Goal: Communication & Community: Answer question/provide support

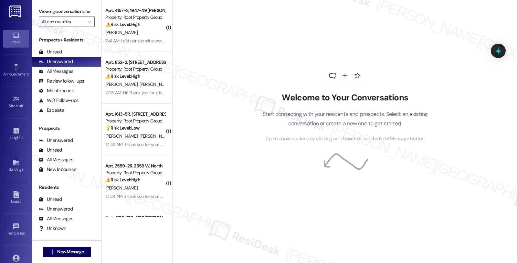
click at [478, 107] on div "Welcome to Your Conversations Start connecting with your residents and prospect…" at bounding box center [345, 131] width 345 height 263
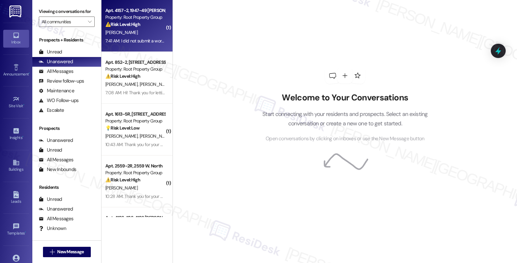
click at [144, 31] on div "[PERSON_NAME]" at bounding box center [135, 32] width 61 height 8
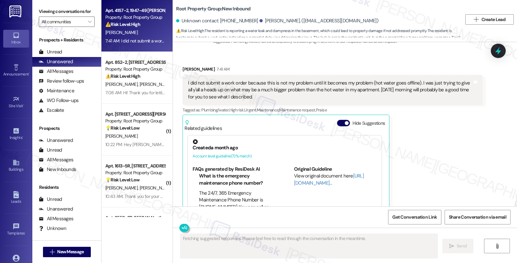
scroll to position [536, 0]
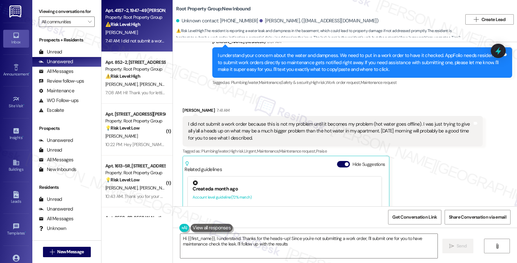
type textarea "Hi {{first_name}}, I understand. Thanks for the heads-up! Since you're not subm…"
drag, startPoint x: 249, startPoint y: 21, endPoint x: 276, endPoint y: 23, distance: 26.3
click at [276, 23] on div "[PERSON_NAME]. ([EMAIL_ADDRESS][DOMAIN_NAME])" at bounding box center [319, 20] width 119 height 7
copy div "[PERSON_NAME]"
click at [82, 249] on span "New Message" at bounding box center [70, 251] width 29 height 7
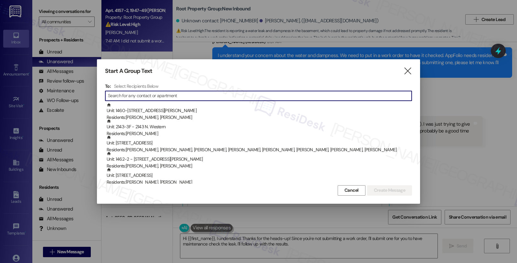
click at [173, 94] on input at bounding box center [260, 95] width 304 height 9
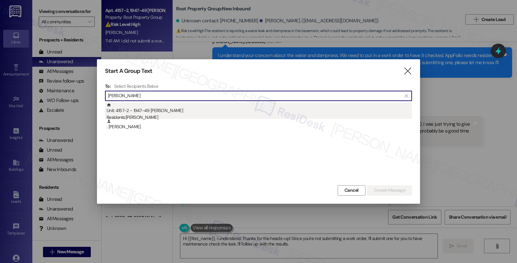
type input "[PERSON_NAME]"
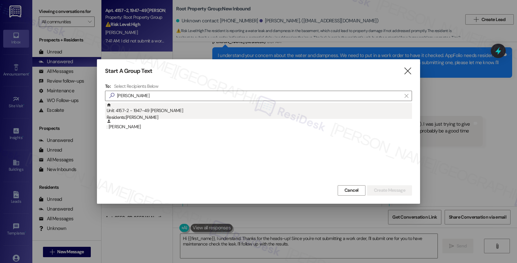
click at [151, 118] on div "Residents: [PERSON_NAME]" at bounding box center [260, 117] width 306 height 7
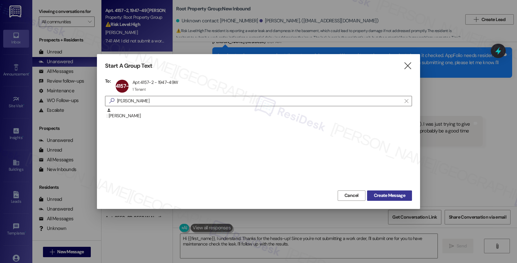
click at [389, 194] on span "Create Message" at bounding box center [389, 195] width 31 height 7
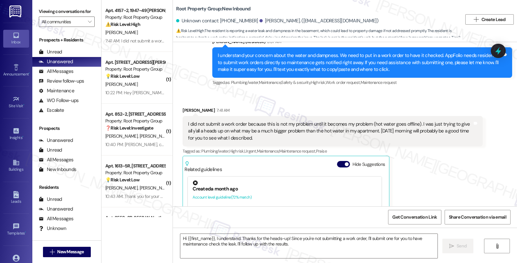
type textarea "Fetching suggested responses. Please feel free to read through the conversation…"
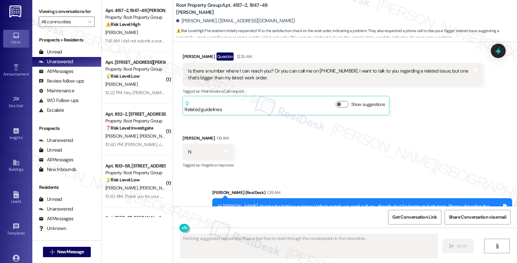
scroll to position [643, 0]
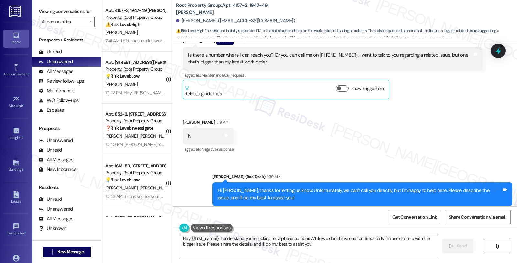
type textarea "Hey {{first_name}}, I understand you're looking for a phone number. While we do…"
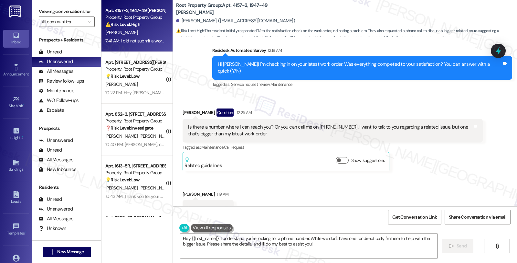
click at [144, 37] on div "7:41 AM: I did not submit a work order because this is not my problem until it …" at bounding box center [135, 41] width 61 height 8
type textarea "Fetching suggested responses. Please feel free to read through the conversation…"
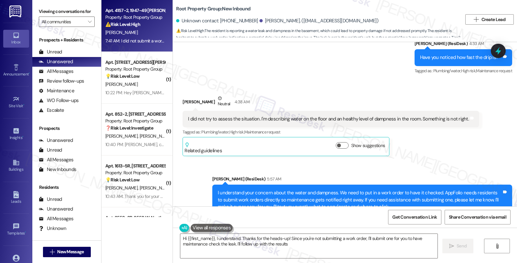
scroll to position [608, 0]
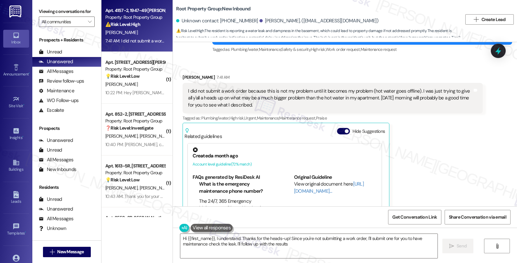
type textarea "Hi {{first_name}}, I understand. Thanks for the heads-up! Since you're not subm…"
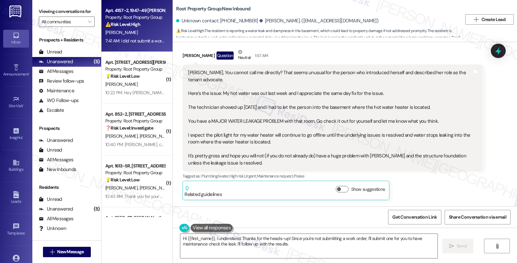
scroll to position [69, 0]
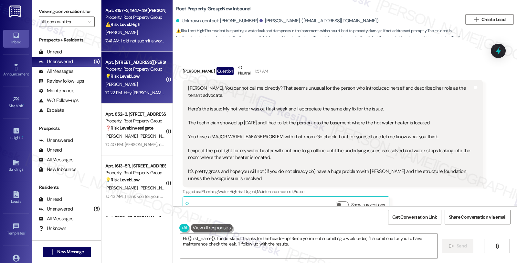
click at [153, 60] on div "Apt. [STREET_ADDRESS][PERSON_NAME]" at bounding box center [135, 62] width 60 height 7
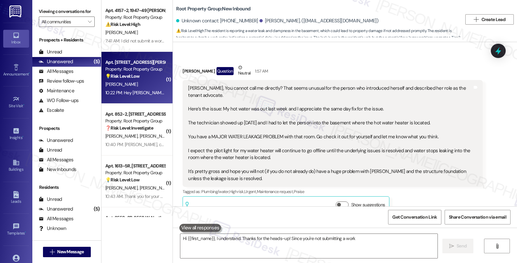
type textarea "Hi {{first_name}}, I understand. Thanks for the heads-up! Since you're not subm…"
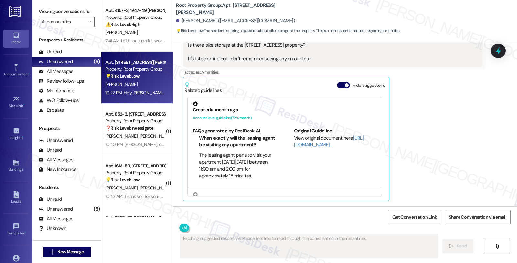
scroll to position [812, 0]
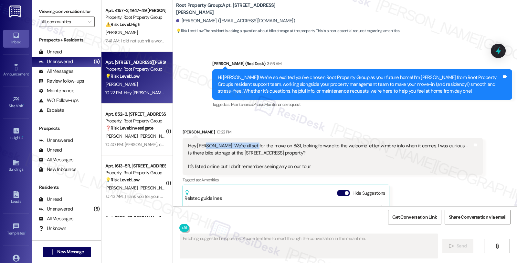
drag, startPoint x: 201, startPoint y: 147, endPoint x: 245, endPoint y: 147, distance: 44.0
click at [245, 147] on div "Hey Sarah! We're all set for the move on 8/31, looking forward to the welcome l…" at bounding box center [330, 156] width 284 height 28
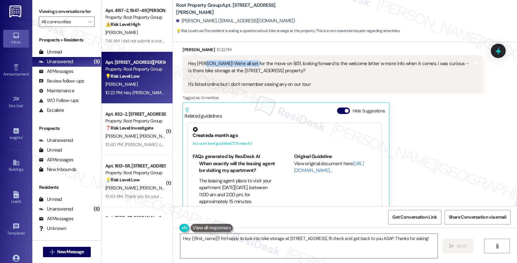
scroll to position [884, 0]
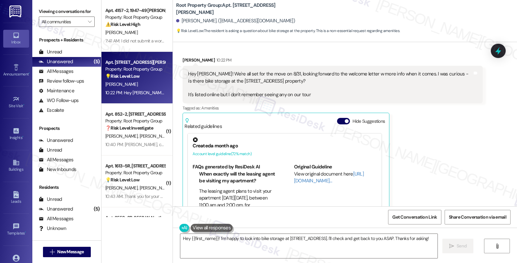
click at [270, 151] on div "Account level guideline ( 72 % match)" at bounding box center [285, 153] width 184 height 7
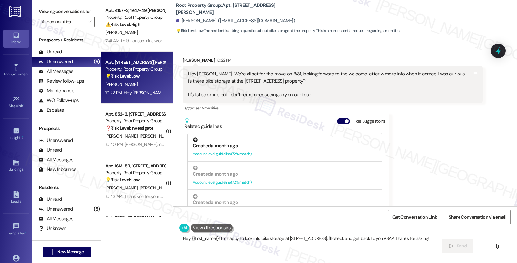
click at [271, 154] on div "Account level guideline ( 72 % match)" at bounding box center [285, 153] width 184 height 7
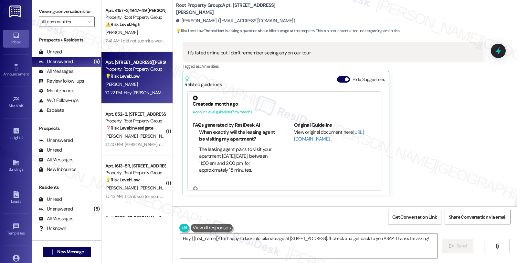
scroll to position [886, 0]
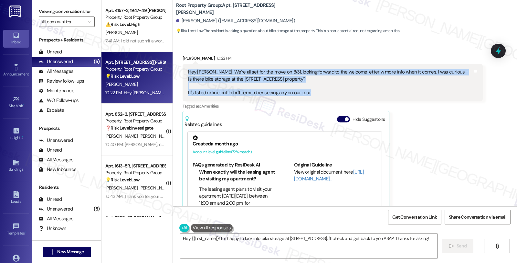
drag, startPoint x: 184, startPoint y: 72, endPoint x: 318, endPoint y: 89, distance: 135.6
click at [318, 89] on div "Hey Sarah! We're all set for the move on 8/31, looking forward to the welcome l…" at bounding box center [333, 83] width 300 height 38
copy div "Hey Sarah! We're all set for the move on 8/31, looking forward to the welcome l…"
click at [235, 243] on textarea "Hey {{first_name}}! I'm happy to look into bike storage at 3312 N Halsted. I'll…" at bounding box center [308, 246] width 257 height 24
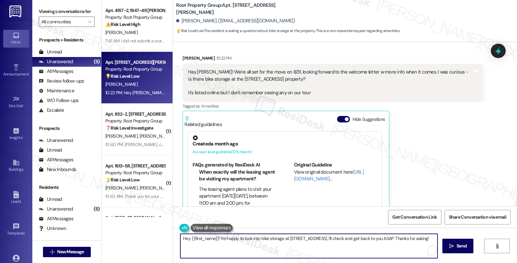
paste textarea "i! That’s so exciting—your move-in day’s almost here! 😊 I’ll go ahead and check…"
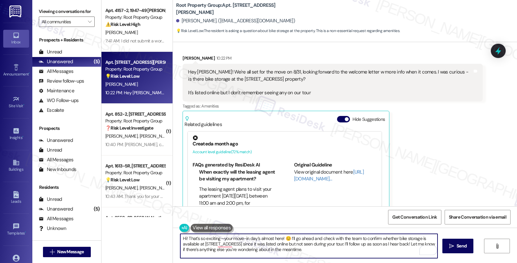
click at [183, 55] on div "Zachary Miller 10:22 PM" at bounding box center [333, 59] width 300 height 9
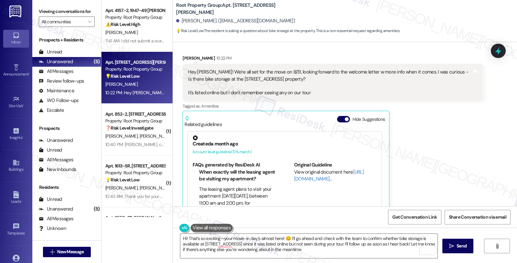
click at [183, 55] on div "Zachary Miller 10:22 PM" at bounding box center [333, 59] width 300 height 9
copy div "Zachary"
click at [182, 239] on textarea "Hi! That’s so exciting—your move-in day’s almost here! 😊 I’ll go ahead and chec…" at bounding box center [308, 246] width 257 height 24
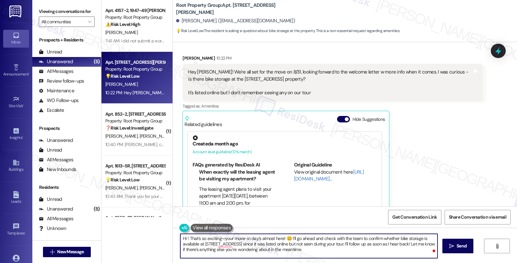
paste textarea "Zachary"
click at [302, 238] on textarea "Hi Zachary, that’s so exciting—your move-in day’s almost here! 😊 I’ll go ahead …" at bounding box center [308, 246] width 257 height 24
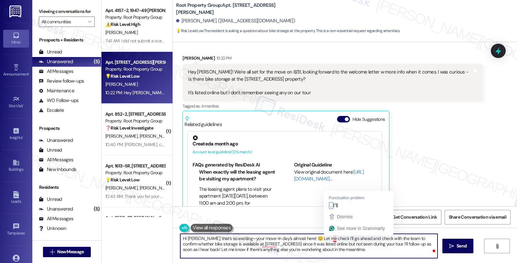
click at [328, 239] on textarea "Hi Zachary, that’s so exciting—your move-in day’s almost here! 😊 Let me check I…" at bounding box center [308, 246] width 257 height 24
click at [399, 238] on textarea "Hi Zachary, that’s so exciting—your move-in day’s almost here! 😊 Let me check I…" at bounding box center [308, 246] width 257 height 24
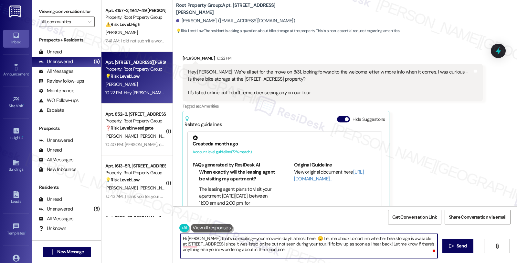
click at [410, 238] on textarea "Hi Zachary, that’s so exciting—your move-in day’s almost here! 😊 Let me check t…" at bounding box center [308, 246] width 257 height 24
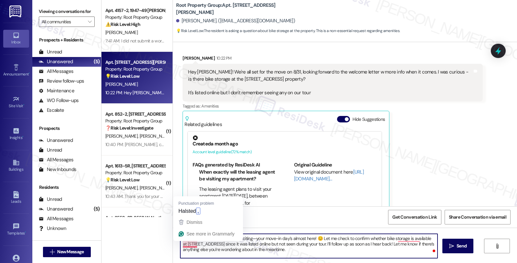
click at [195, 244] on textarea "Hi Zachary, that’s so exciting—your move-in day’s almost here! 😊 Let me check t…" at bounding box center [308, 246] width 257 height 24
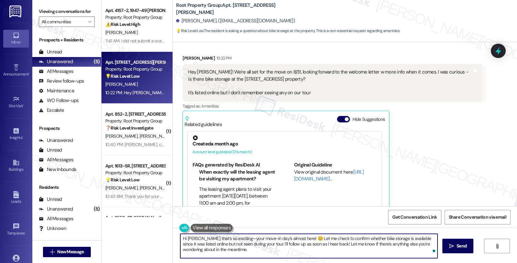
click at [314, 243] on textarea "Hi Zachary, that’s so exciting—your move-in day’s almost here! 😊 Let me check t…" at bounding box center [308, 246] width 257 height 24
click at [268, 248] on textarea "Hi Zachary, that’s so exciting—your move-in day’s almost here! 😊 Let me check t…" at bounding box center [308, 246] width 257 height 24
type textarea "Hi Zachary, that’s so exciting—your move-in day’s almost here! 😊 Let me check t…"
click at [461, 242] on span "Send" at bounding box center [462, 245] width 10 height 7
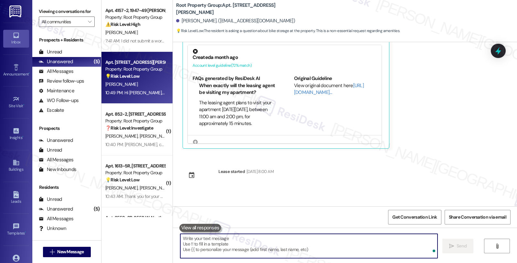
scroll to position [1016, 0]
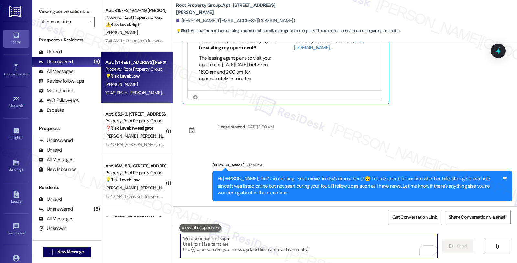
click at [409, 143] on div "Received via SMS Zachary Miller Question Aug 04, 2025 at 11:11 PM Hey Sarah! Im…" at bounding box center [345, 124] width 344 height 164
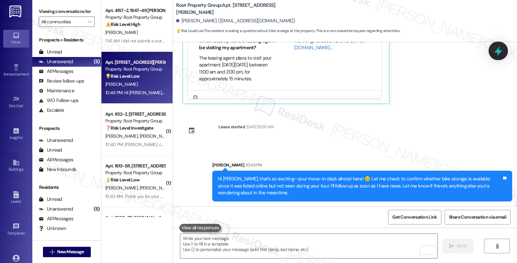
click at [494, 53] on icon at bounding box center [498, 50] width 11 height 11
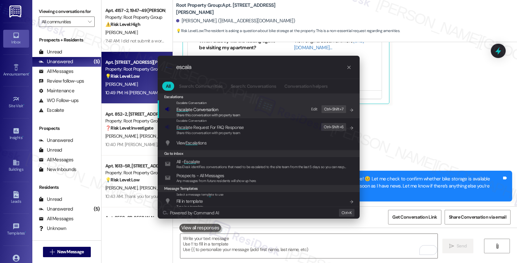
type input "escala"
click at [214, 112] on div "Share this conversation with property team" at bounding box center [209, 115] width 64 height 6
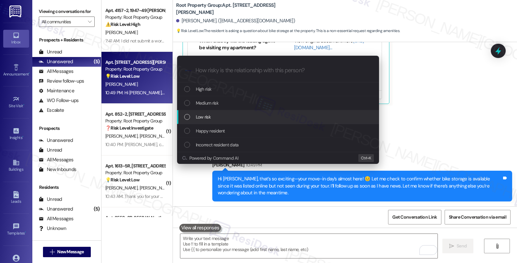
click at [211, 115] on div "Low risk" at bounding box center [278, 116] width 189 height 7
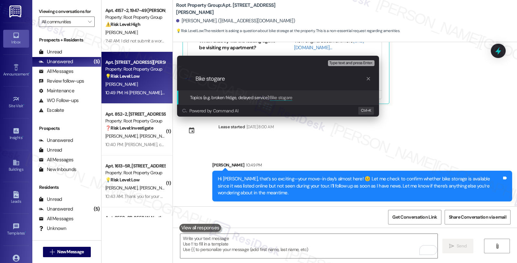
click at [432, 117] on div "Escalate Conversation Low risk Topics (e.g. broken fridge, delayed service) Any…" at bounding box center [258, 131] width 517 height 263
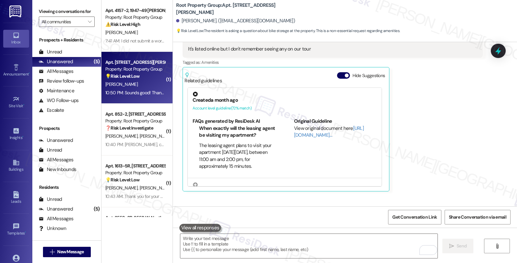
scroll to position [846, 0]
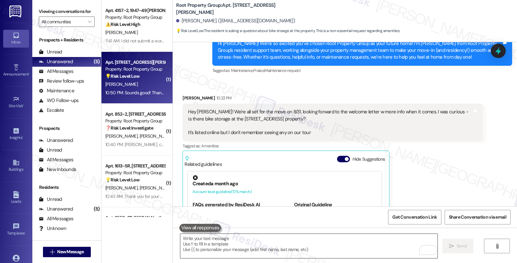
click at [307, 243] on textarea "To enrich screen reader interactions, please activate Accessibility in Grammarl…" at bounding box center [308, 246] width 257 height 24
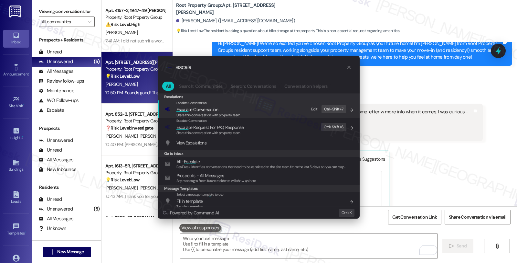
type input "escala"
click at [201, 109] on span "Escala te Conversation" at bounding box center [198, 109] width 42 height 6
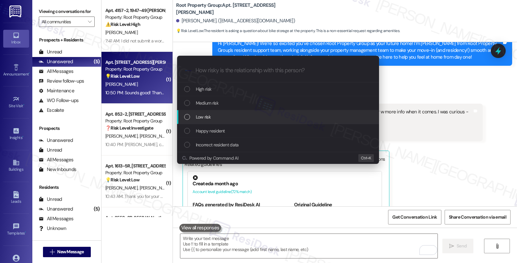
click at [201, 114] on span "Low risk" at bounding box center [203, 116] width 15 height 7
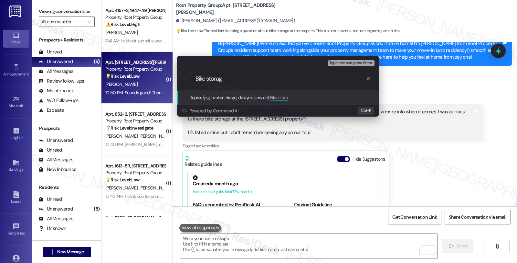
type input "Bike storage"
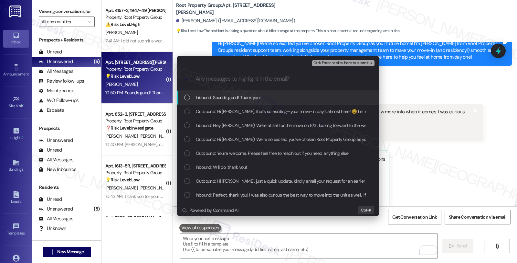
click at [206, 99] on span "Inbound: Sounds good! Thank you!" at bounding box center [228, 97] width 65 height 7
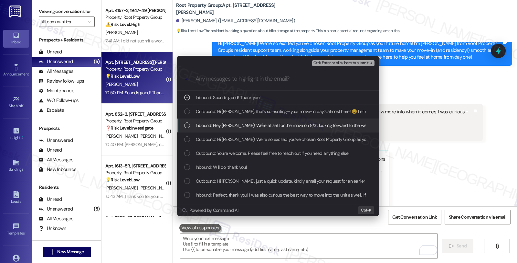
click at [211, 128] on span "Inbound: Hey Sarah! We're all set for the move on 8/31, looking forward to the …" at bounding box center [443, 125] width 495 height 7
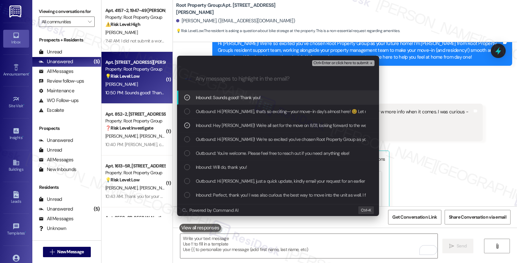
click at [333, 65] on span "Ctrl+Enter or click here to submit" at bounding box center [341, 63] width 55 height 5
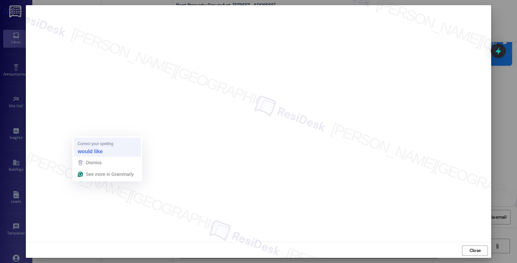
click at [97, 147] on div "would like" at bounding box center [107, 151] width 62 height 10
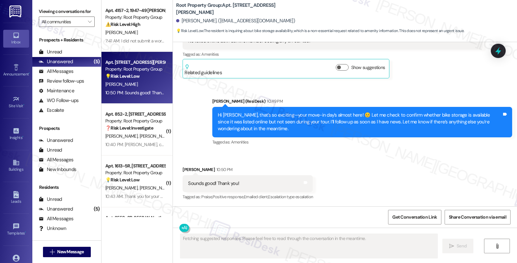
scroll to position [975, 0]
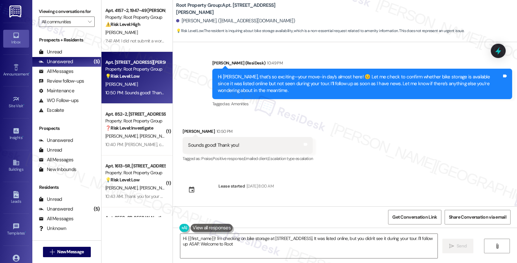
type textarea "Hi {{first_name}}! I'm checking on bike storage at 3312 N Halsted. It was liste…"
click at [68, 67] on div "Unanswered (5)" at bounding box center [66, 62] width 69 height 10
click at [65, 75] on div "All Messages" at bounding box center [56, 71] width 35 height 7
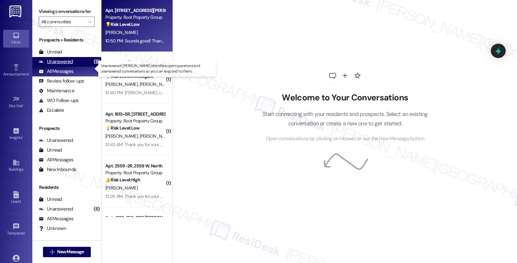
click at [68, 65] on div "Unanswered" at bounding box center [56, 61] width 34 height 7
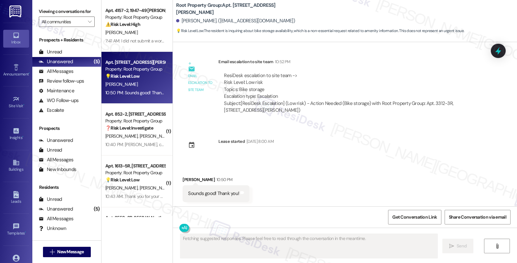
scroll to position [1100, 0]
click at [185, 179] on div "Zachary Miller 10:50 PM" at bounding box center [216, 179] width 67 height 9
copy div "Zachary"
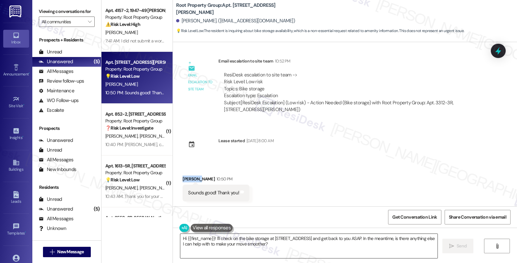
click at [206, 242] on textarea "Hi {{first_name}}! I'll check on the bike storage at 3312 N Halsted and get bac…" at bounding box center [308, 246] width 257 height 24
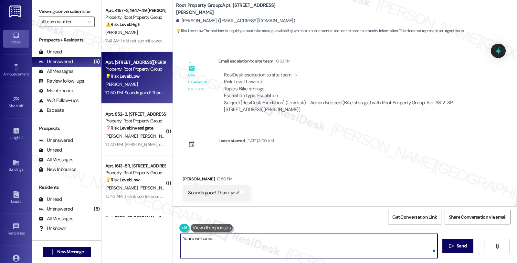
paste textarea "Zachary"
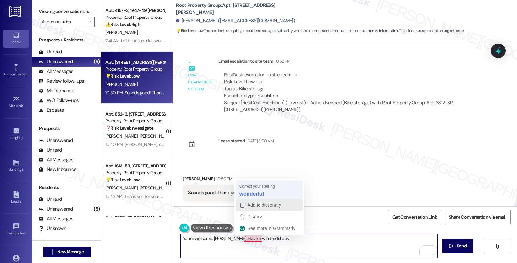
type textarea "You're welcome, Zachary. Have a wonderful day!"
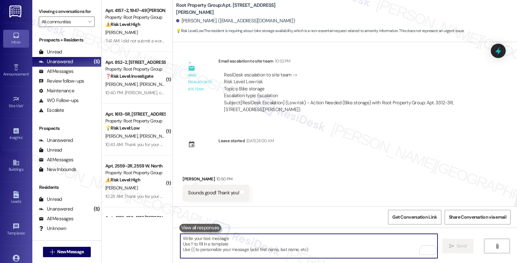
scroll to position [1146, 0]
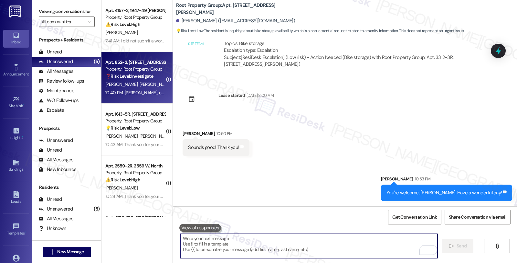
click at [144, 74] on strong "❓ Risk Level: Investigate" at bounding box center [129, 76] width 48 height 6
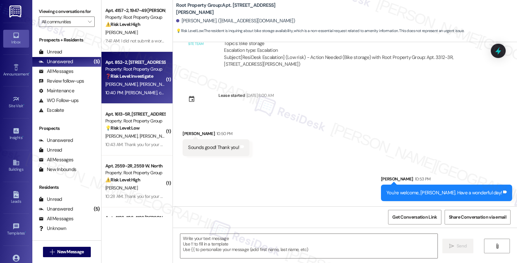
type textarea "Fetching suggested responses. Please feel free to read through the conversation…"
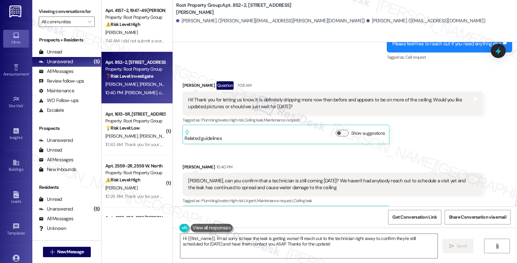
scroll to position [1189, 0]
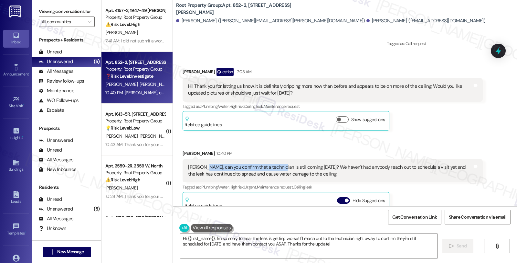
drag, startPoint x: 200, startPoint y: 158, endPoint x: 271, endPoint y: 160, distance: 71.2
click at [271, 164] on div "[PERSON_NAME], can you confirm that a technician is still coming [DATE]? We hav…" at bounding box center [330, 171] width 284 height 14
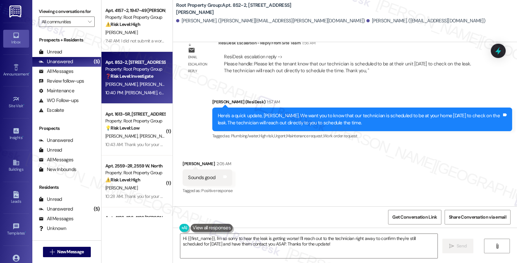
scroll to position [973, 0]
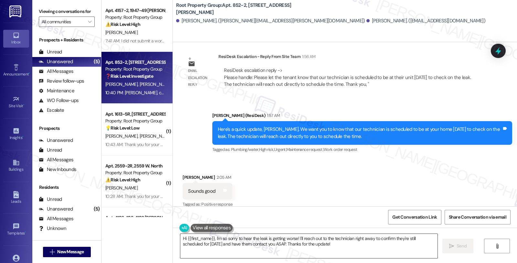
click at [293, 238] on textarea "Hi {{first_name}}, I'm so sorry to hear the leak is getting worse! I'll reach o…" at bounding box center [308, 246] width 257 height 24
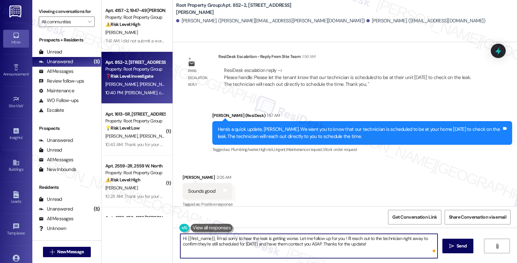
type textarea "Hi {{first_name}}, I'm so sorry to hear the leak is getting worse. Let me follo…"
click at [328, 239] on textarea "Hi {{first_name}}, I'm so sorry to hear the leak is getting worse. Let me follo…" at bounding box center [308, 246] width 257 height 24
click at [327, 238] on textarea "Hi {{first_name}}, I'm so sorry to hear the leak is getting worse. Let me follo…" at bounding box center [308, 246] width 257 height 24
click at [380, 238] on textarea "Hi {{first_name}}, I'm so sorry to hear the leak is getting worse. Let me follo…" at bounding box center [308, 246] width 257 height 24
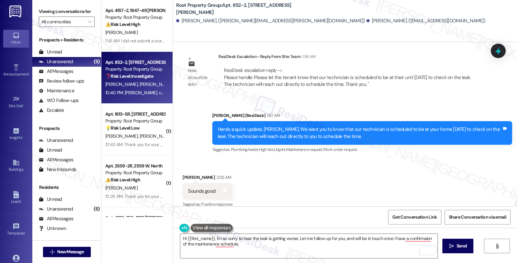
click at [412, 193] on div "Received via SMS Michael Stemmler 2:05 AM Sounds good Tags and notes Tagged as:…" at bounding box center [345, 186] width 344 height 55
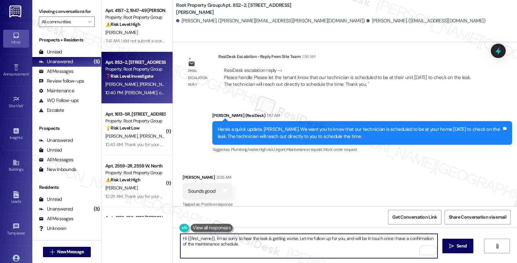
click at [256, 245] on textarea "Hi {{first_name}}, I'm so sorry to hear the leak is getting worse. Let me follo…" at bounding box center [308, 246] width 257 height 24
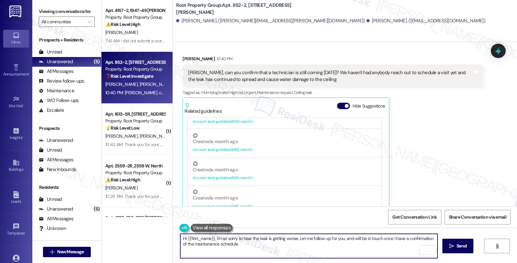
scroll to position [1297, 0]
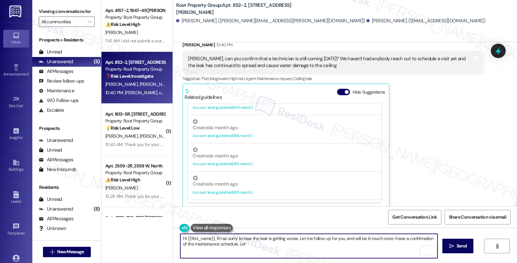
click at [295, 237] on textarea "Hi {{first_name}}, I'm so sorry to hear the leak is getting worse. Let me follo…" at bounding box center [308, 246] width 257 height 24
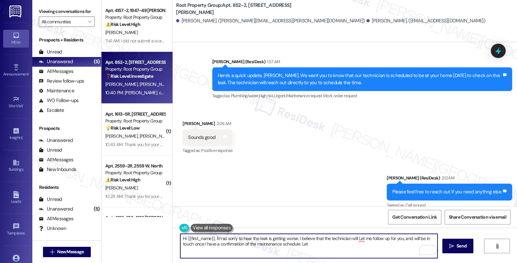
scroll to position [937, 0]
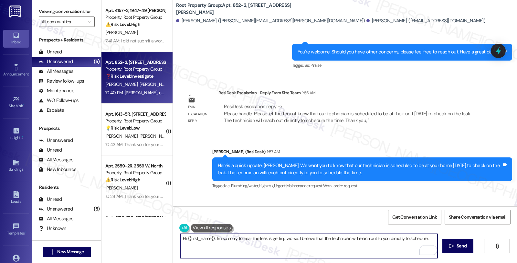
click at [432, 238] on textarea "Hi {{first_name}}, I'm so sorry to hear the leak is getting worse. I believe th…" at bounding box center [308, 246] width 257 height 24
click at [367, 21] on div "[PERSON_NAME]. ([EMAIL_ADDRESS][DOMAIN_NAME])" at bounding box center [426, 20] width 119 height 7
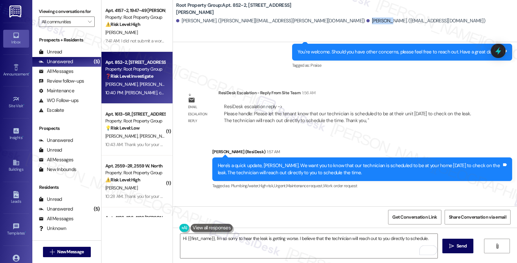
click at [367, 21] on div "[PERSON_NAME]. ([EMAIL_ADDRESS][DOMAIN_NAME])" at bounding box center [426, 20] width 119 height 7
copy div "Michael"
click at [198, 237] on textarea "Hi {{first_name}}, I'm so sorry to hear the leak is getting worse. I believe th…" at bounding box center [308, 246] width 257 height 24
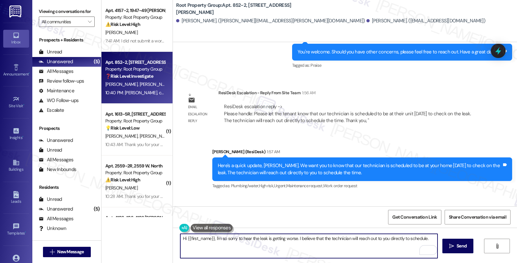
click at [198, 237] on textarea "Hi {{first_name}}, I'm so sorry to hear the leak is getting worse. I believe th…" at bounding box center [308, 246] width 257 height 24
paste textarea "Michael"
click at [419, 236] on textarea "Hi Michael, I'm so sorry to hear the leak is getting worse. I believe that the …" at bounding box center [308, 246] width 257 height 24
type textarea "Hi [PERSON_NAME], I'm so sorry to hear the leak is getting worse. I believe tha…"
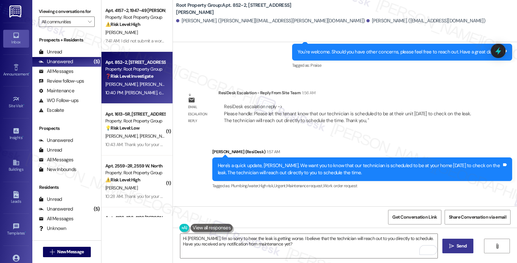
click at [462, 241] on button " Send" at bounding box center [458, 245] width 31 height 15
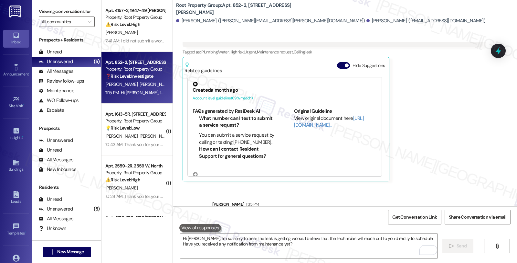
scroll to position [1349, 0]
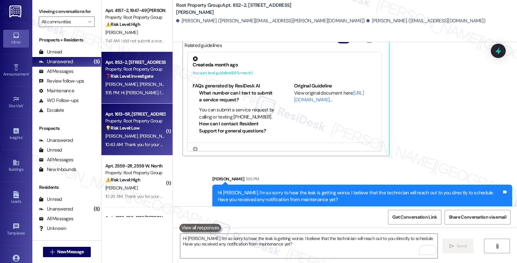
click at [134, 122] on div "Property: Root Property Group" at bounding box center [135, 120] width 60 height 7
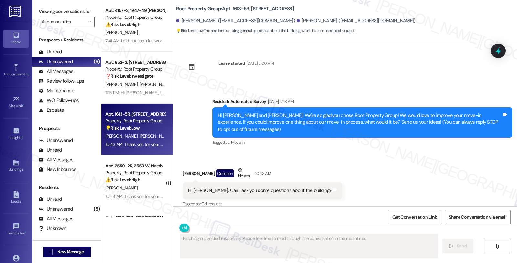
scroll to position [63, 0]
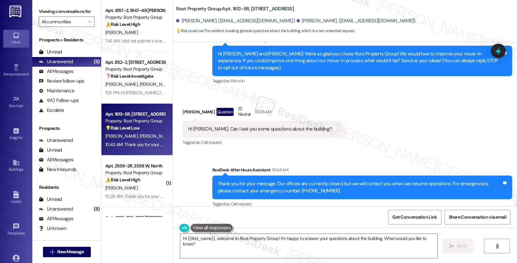
click at [185, 105] on div "Anthony Iaderosa Question Neutral 10:43 AM" at bounding box center [263, 113] width 160 height 16
copy div "Anthony"
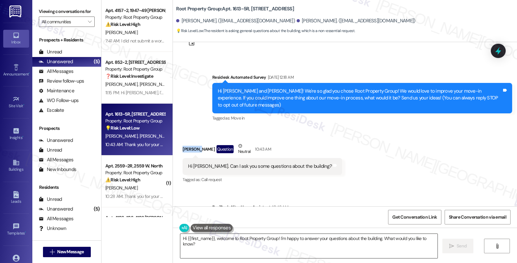
scroll to position [36, 0]
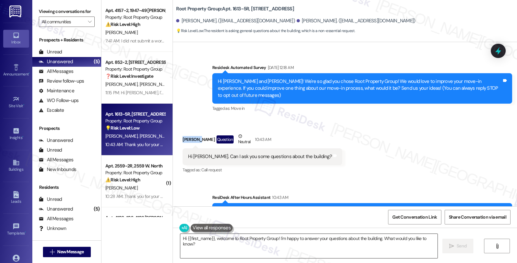
click at [182, 238] on textarea "Hi {{first_name}}, welcome to Root Property Group! I'm happy to answer your que…" at bounding box center [308, 246] width 257 height 24
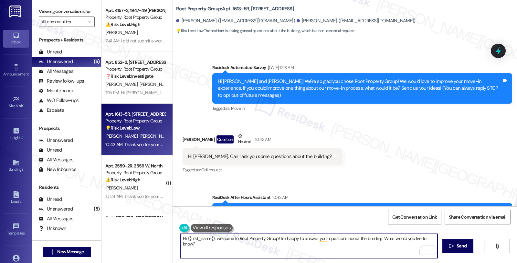
paste textarea "Anthony"
click at [182, 237] on textarea "HiAnthony {{first_name}}, welcome to Root Property Group! I'm happy to answer y…" at bounding box center [308, 246] width 257 height 24
click at [200, 238] on textarea "Hi Anthony {{first_name}}, welcome to Root Property Group! I'm happy to answer …" at bounding box center [308, 246] width 257 height 24
click at [382, 239] on textarea "Hi Anthony, I'm happy to answer your questions about the building. What would y…" at bounding box center [308, 246] width 257 height 24
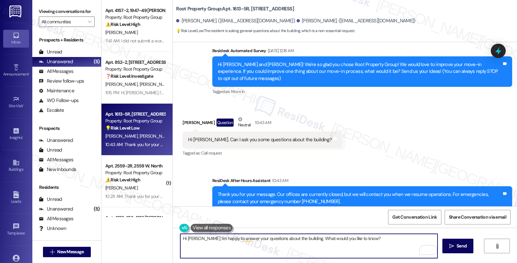
scroll to position [63, 0]
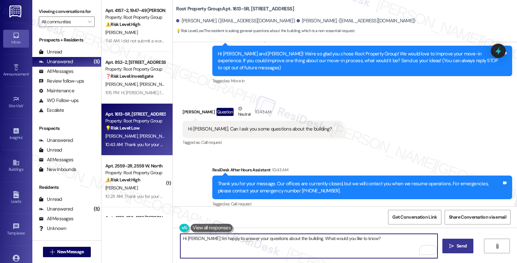
type textarea "Hi Anthony, I'm happy to answer your questions about the building. What would y…"
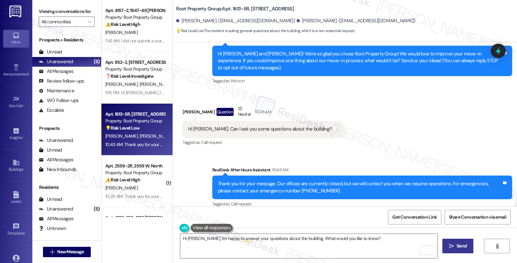
click at [459, 243] on span "Send" at bounding box center [462, 245] width 10 height 7
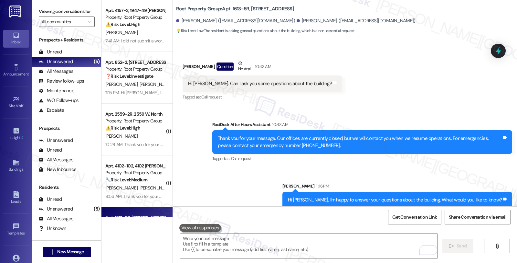
scroll to position [42, 0]
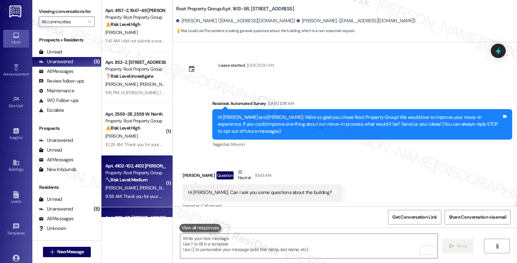
scroll to position [109, 0]
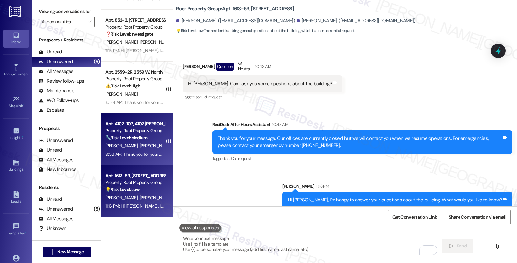
click at [145, 146] on div "W. Spencer D. Shah" at bounding box center [135, 146] width 61 height 8
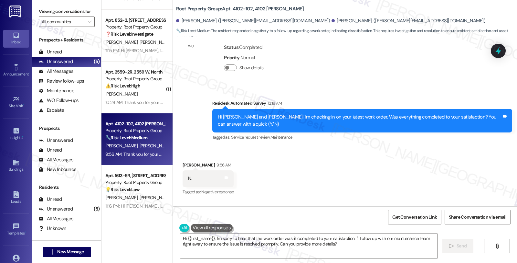
scroll to position [1755, 0]
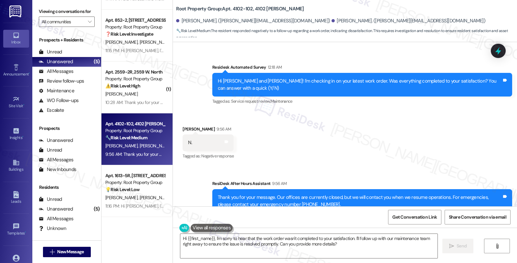
click at [186, 125] on div "Whitney Spencer 9:56 AM" at bounding box center [208, 129] width 51 height 9
copy div "Whitney"
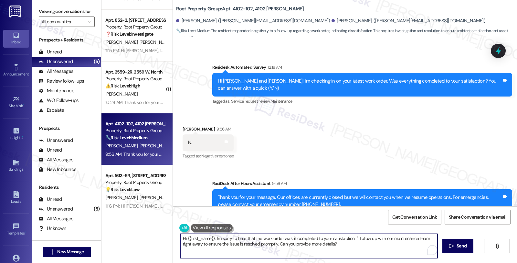
drag, startPoint x: 183, startPoint y: 237, endPoint x: 210, endPoint y: 237, distance: 26.5
click at [210, 237] on textarea "Hi {{first_name}}, I'm sorry to hear that the work order wasn't completed to yo…" at bounding box center [308, 246] width 257 height 24
paste textarea "Whitney"
drag, startPoint x: 340, startPoint y: 237, endPoint x: 353, endPoint y: 251, distance: 19.5
click at [353, 251] on textarea "Hi Whitney, I'm sorry to hear that the work order wasn't completed to your sati…" at bounding box center [308, 246] width 257 height 24
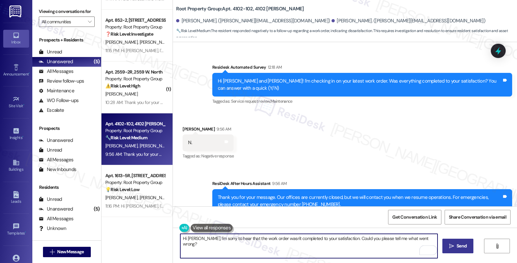
type textarea "Hi Whitney, I'm sorry to hear that the work order wasn't completed to your sati…"
click at [454, 246] on span " Send" at bounding box center [458, 245] width 20 height 7
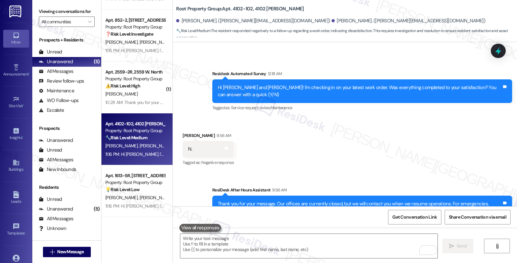
scroll to position [1800, 0]
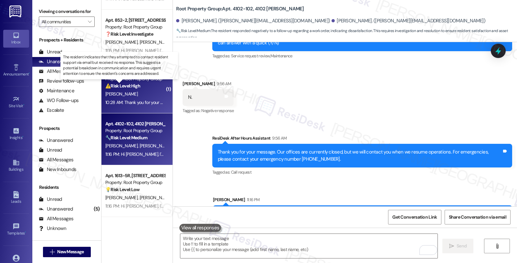
click at [130, 83] on strong "⚠️ Risk Level: High" at bounding box center [122, 86] width 35 height 6
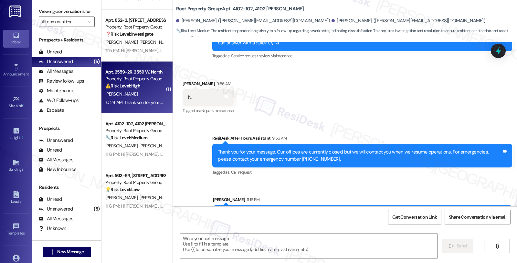
type textarea "Fetching suggested responses. Please feel free to read through the conversation…"
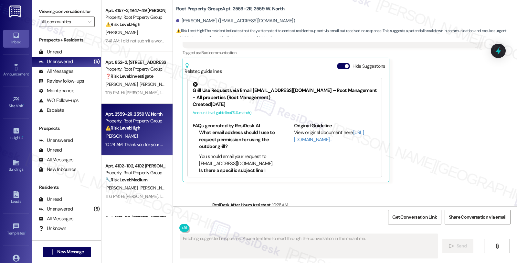
scroll to position [1030, 0]
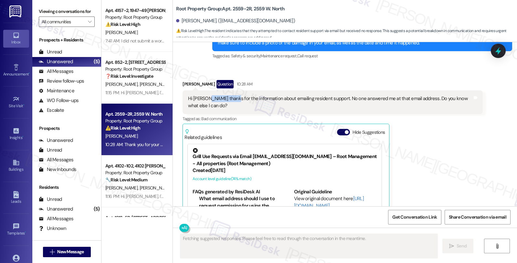
drag, startPoint x: 202, startPoint y: 98, endPoint x: 227, endPoint y: 99, distance: 24.9
click at [227, 99] on div "Hi Sarah thanks for the information about emailing resident support. No one ans…" at bounding box center [330, 102] width 284 height 14
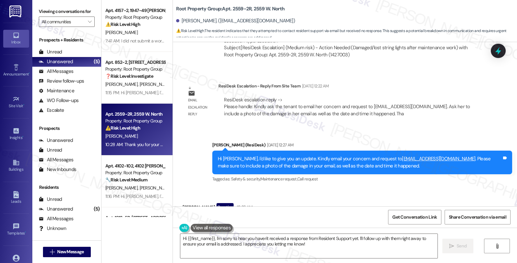
scroll to position [886, 0]
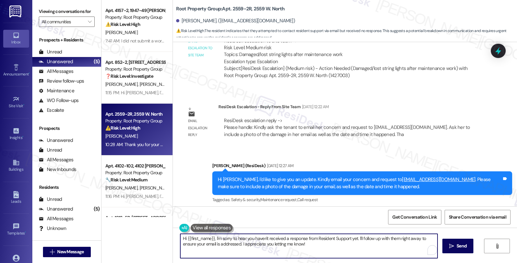
drag, startPoint x: 356, startPoint y: 238, endPoint x: 363, endPoint y: 250, distance: 13.9
click at [363, 250] on textarea "Hi {{first_name}}, I'm sorry to hear you haven't received a response from Resid…" at bounding box center [308, 246] width 257 height 24
click at [303, 244] on textarea "Hi {{first_name}}, I'm sorry to hear you haven't received a response from Resid…" at bounding box center [308, 246] width 257 height 24
click at [289, 245] on textarea "Hi {{first_name}}, I'm sorry to hear you haven't received a response from Resid…" at bounding box center [308, 246] width 257 height 24
click at [316, 242] on textarea "Hi {{first_name}}, I'm sorry to hear you haven't received a response from Resid…" at bounding box center [308, 246] width 257 height 24
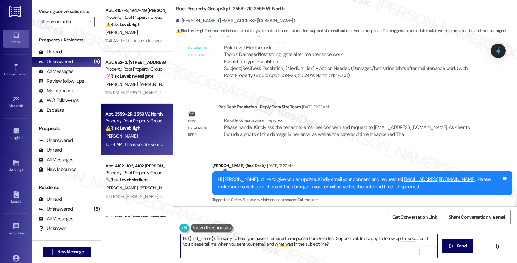
click at [327, 247] on textarea "Hi {{first_name}}, I'm sorry to hear you haven't received a response from Resid…" at bounding box center [308, 246] width 257 height 24
type textarea "Hi {{first_name}}, I'm sorry to hear you haven't received a response from Resid…"
click at [457, 248] on span "Send" at bounding box center [462, 245] width 10 height 7
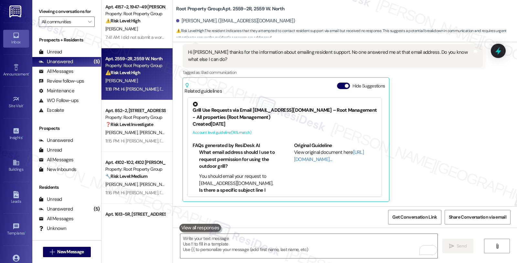
scroll to position [0, 0]
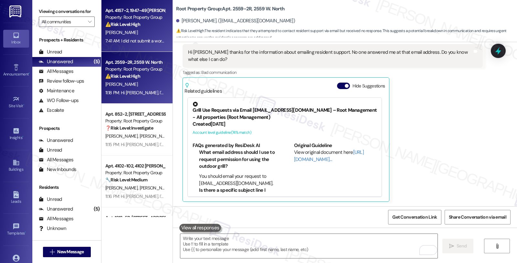
click at [135, 24] on strong "⚠️ Risk Level: High" at bounding box center [122, 24] width 35 height 6
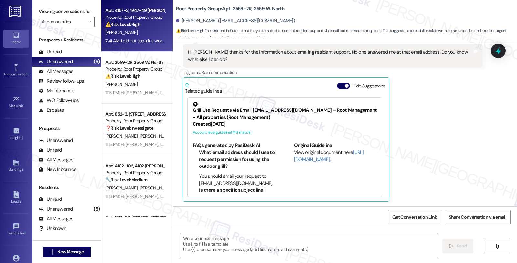
type textarea "Fetching suggested responses. Please feel free to read through the conversation…"
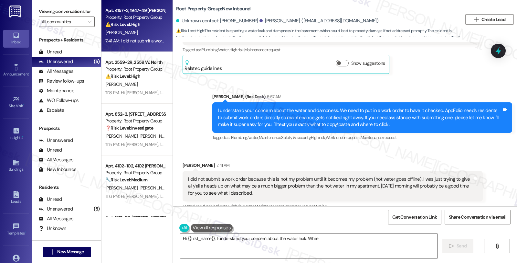
scroll to position [608, 0]
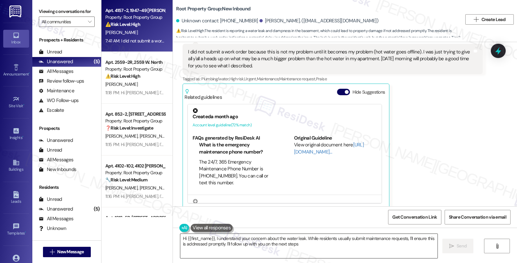
type textarea "Hi {{first_name}}, I understand your concern about the water leak. While reside…"
click at [455, 114] on div "Thomas Beck 7:41 AM I did not submit a work order because this is not my proble…" at bounding box center [333, 121] width 300 height 173
click at [72, 57] on div "Unread (0)" at bounding box center [66, 52] width 69 height 10
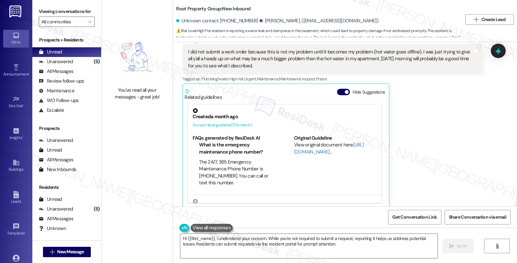
click at [456, 174] on div "Thomas Beck 7:41 AM I did not submit a work order because this is not my proble…" at bounding box center [333, 121] width 300 height 173
click at [330, 244] on textarea "Hi {{first_name}}, I understand your concern. While you're not required to subm…" at bounding box center [308, 246] width 257 height 24
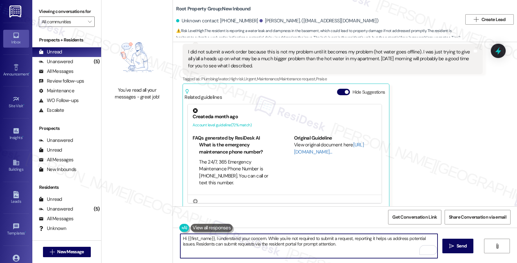
click at [461, 135] on div "Thomas Beck 7:41 AM I did not submit a work order because this is not my proble…" at bounding box center [333, 121] width 300 height 173
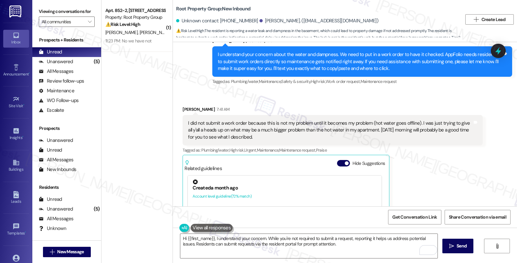
scroll to position [536, 0]
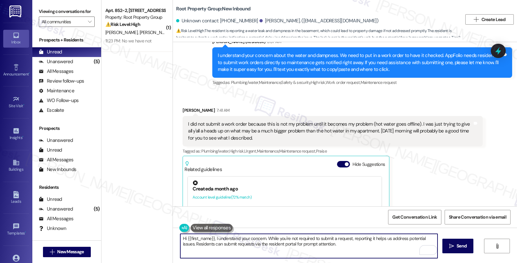
click at [180, 234] on textarea "Hi {{first_name}}, I understand your concern. While you're not required to subm…" at bounding box center [308, 246] width 257 height 24
click at [252, 238] on textarea "Thanks for the heads up, {{first_name}}, I understand your concern. While you'r…" at bounding box center [308, 246] width 257 height 24
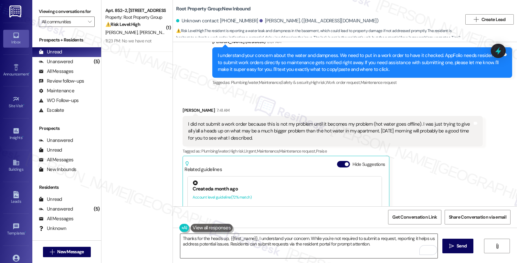
click at [252, 238] on textarea "Thanks for the heads up, {{first_name}}, I understand your concern. While you'r…" at bounding box center [308, 246] width 257 height 24
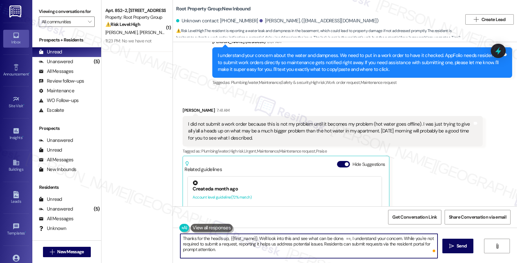
click at [339, 238] on textarea "Thanks for the heads up, {{first_name}}. We'll look into this and see what can …" at bounding box center [308, 246] width 257 height 24
type textarea "Thanks for the heads up, {{first_name}}. We'll look into this and see what can …"
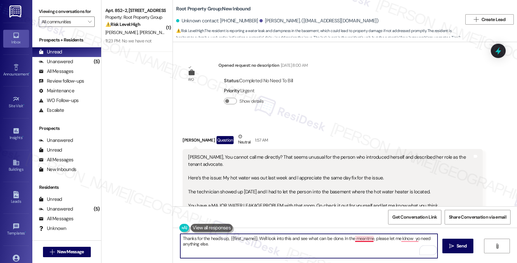
scroll to position [536, 0]
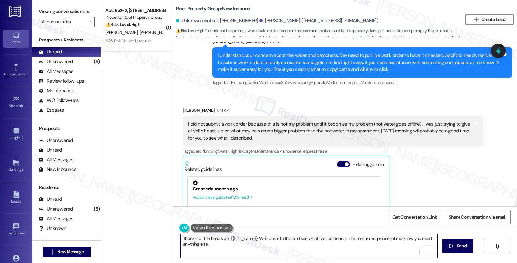
click at [222, 246] on textarea "Thanks for the heads up, {{first_name}}. We'll look into this and see what can …" at bounding box center [308, 246] width 257 height 24
click at [260, 20] on div "Thomas Beck. (tbeck312@gmail.com)" at bounding box center [319, 20] width 119 height 7
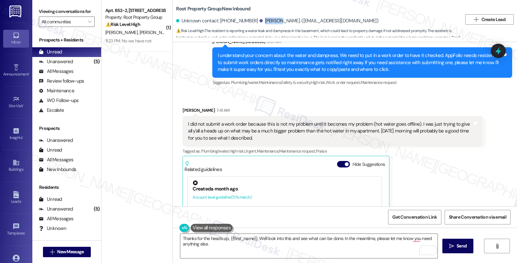
click at [260, 20] on div "Thomas Beck. (tbeck312@gmail.com)" at bounding box center [319, 20] width 119 height 7
copy div "Thomas"
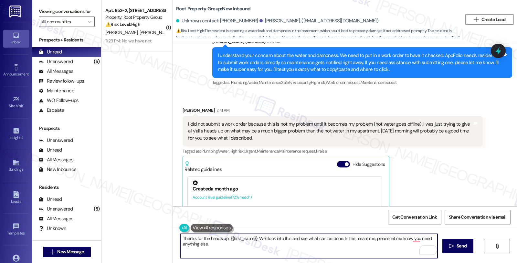
drag, startPoint x: 226, startPoint y: 238, endPoint x: 253, endPoint y: 238, distance: 26.2
click at [253, 238] on textarea "Thanks for the heads up, {{first_name}}. We'll look into this and see what can …" at bounding box center [308, 246] width 257 height 24
paste textarea "Thomas"
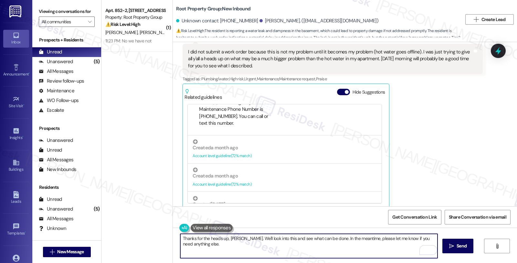
scroll to position [144, 0]
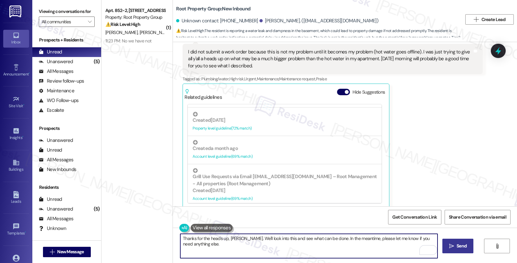
type textarea "Thanks for the heads up, Thomas. We'll look into this and see what can be done.…"
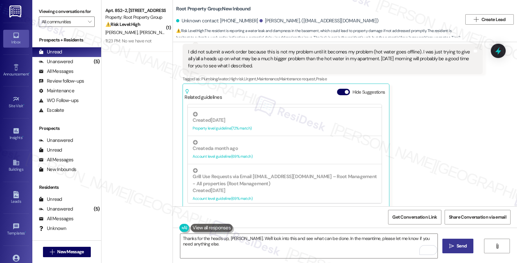
click at [457, 251] on button " Send" at bounding box center [458, 245] width 31 height 15
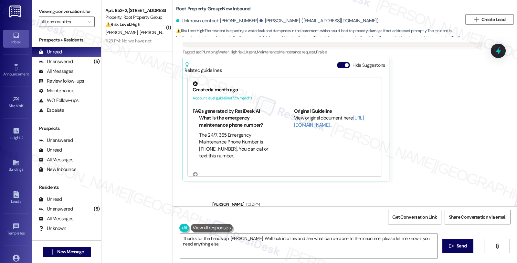
scroll to position [653, 0]
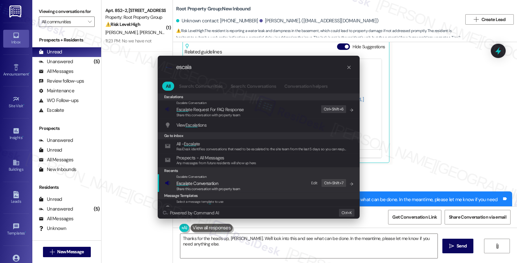
type input "escala"
click at [243, 182] on div "Escalate Conversation Escala te Conversation Share this conversation with prope…" at bounding box center [259, 182] width 189 height 17
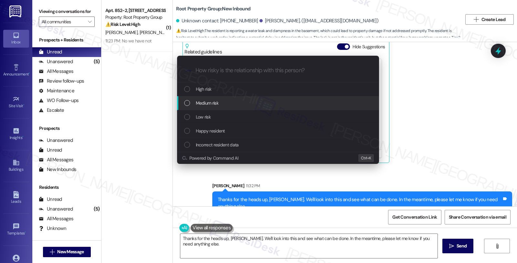
click at [226, 102] on div "Medium risk" at bounding box center [278, 102] width 189 height 7
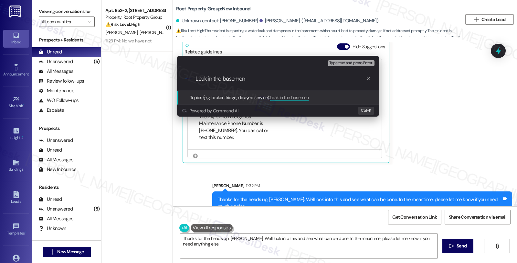
type input "Leak in the basement"
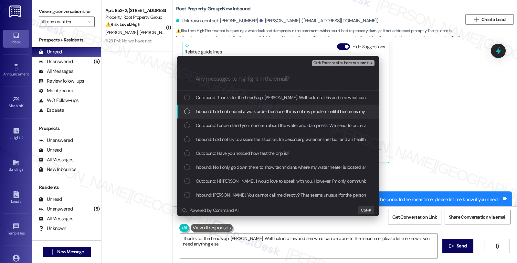
click at [224, 113] on span "Inbound: I did not submit a work order because this is not my problem until it …" at bounding box center [496, 111] width 600 height 7
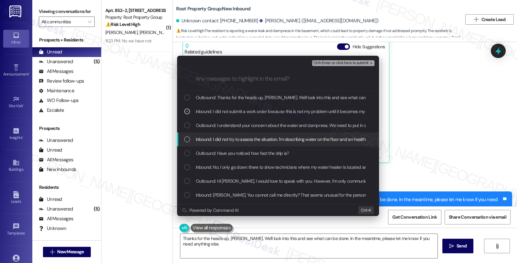
click at [227, 136] on span "Inbound: I did not try to assess the situation. I'm describing water on the flo…" at bounding box center [332, 139] width 273 height 7
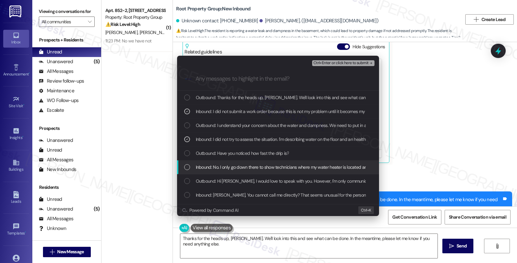
click at [230, 166] on span "Inbound: No. I only go down there to show technicians where my water heater is …" at bounding box center [325, 166] width 258 height 7
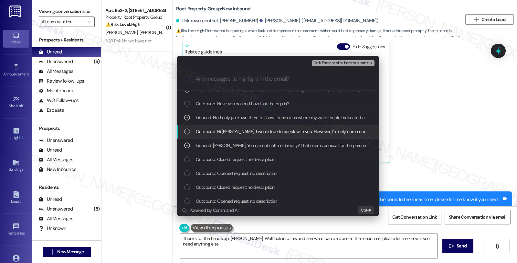
scroll to position [53, 0]
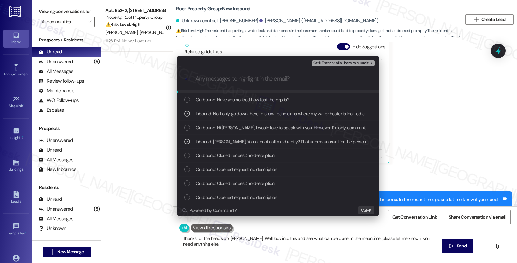
click at [339, 62] on span "Ctrl+Enter or click here to submit" at bounding box center [341, 63] width 55 height 5
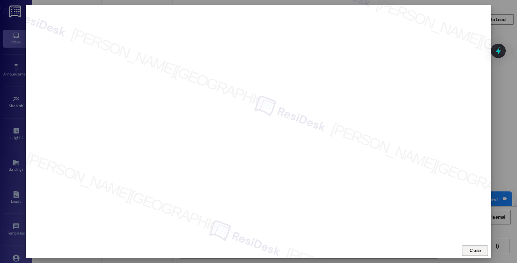
click at [476, 251] on span "Close" at bounding box center [475, 250] width 11 height 7
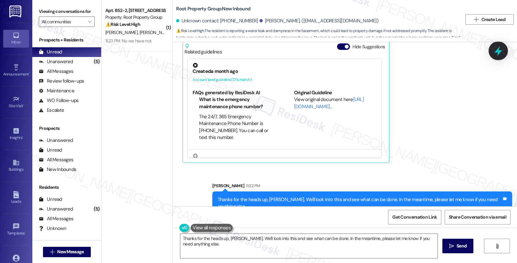
click at [494, 49] on icon at bounding box center [498, 50] width 11 height 11
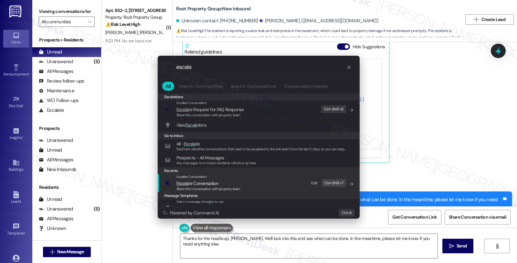
type input "escala"
click at [203, 181] on span "Escala te Conversation" at bounding box center [198, 183] width 42 height 6
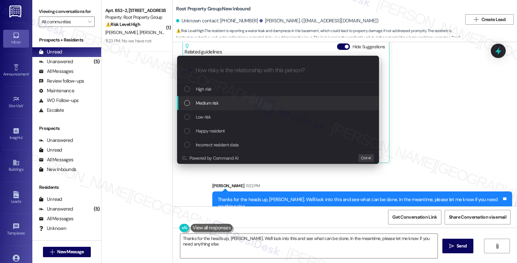
click at [208, 105] on span "Medium risk" at bounding box center [207, 102] width 23 height 7
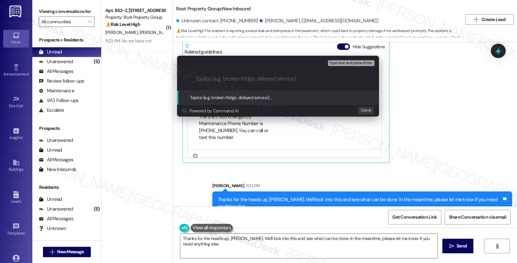
paste input "Leak in the basement"
type input "Leak in the basement"
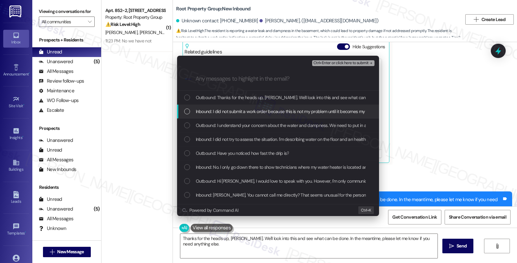
click at [205, 111] on span "Inbound: I did not submit a work order because this is not my problem until it …" at bounding box center [496, 111] width 600 height 7
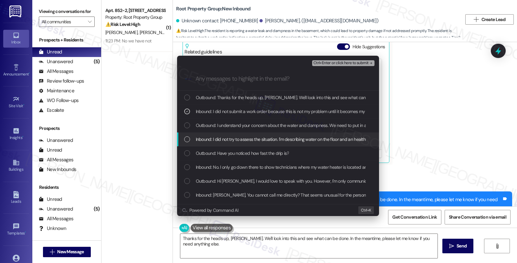
click at [205, 136] on span "Inbound: I did not try to assess the situation. I'm describing water on the flo…" at bounding box center [332, 139] width 273 height 7
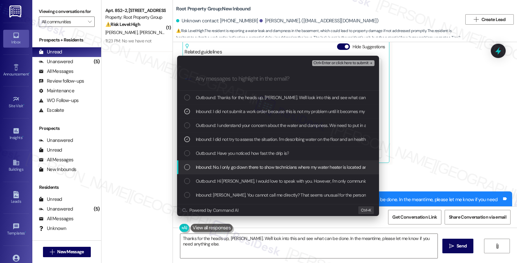
click at [209, 169] on span "Inbound: No. I only go down there to show technicians where my water heater is …" at bounding box center [325, 166] width 258 height 7
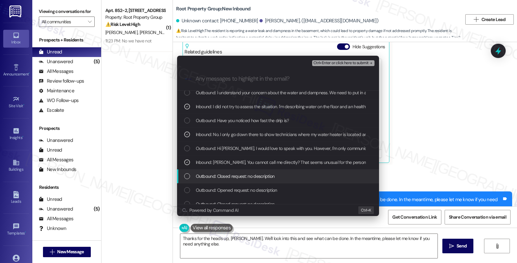
scroll to position [36, 0]
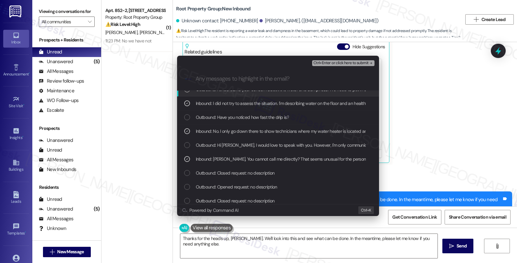
click at [330, 65] on button "Ctrl+Enter or click here to submit" at bounding box center [343, 63] width 62 height 6
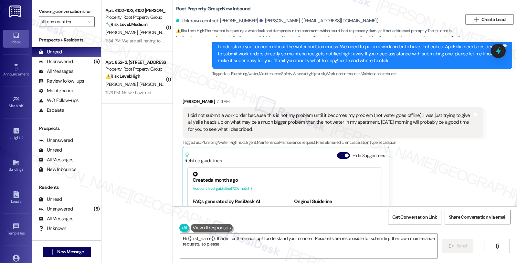
scroll to position [608, 0]
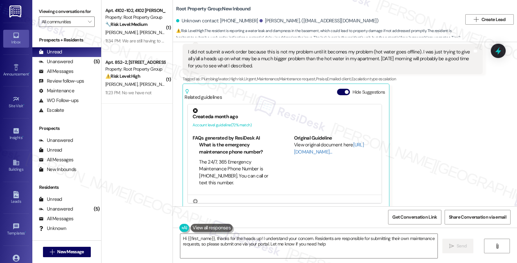
type textarea "Hi {{first_name}}, thanks for the heads up! I understand your concern. Resident…"
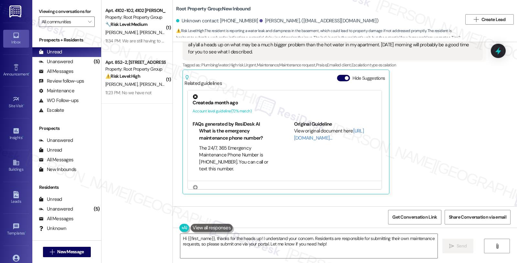
scroll to position [662, 0]
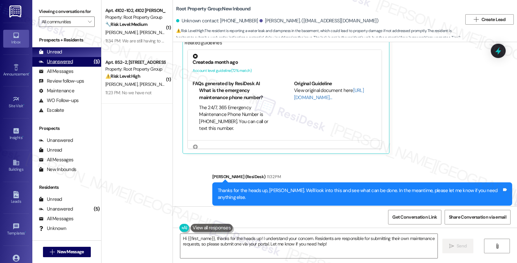
click at [70, 65] on div "Unanswered" at bounding box center [56, 61] width 34 height 7
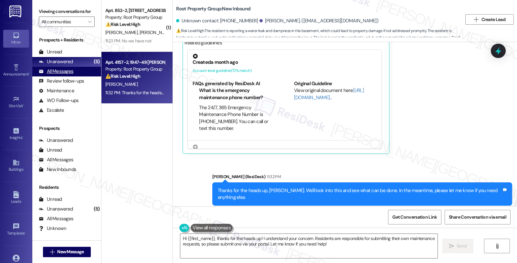
click at [71, 75] on div "All Messages" at bounding box center [56, 71] width 35 height 7
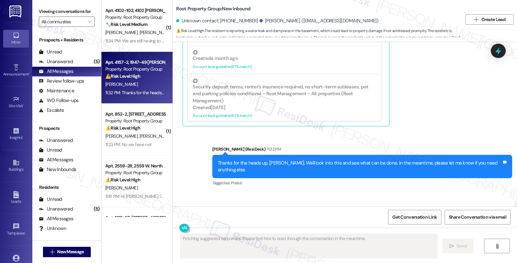
scroll to position [742, 0]
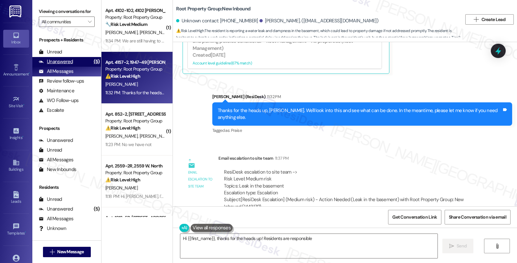
click at [81, 67] on div "Unanswered (5)" at bounding box center [66, 62] width 69 height 10
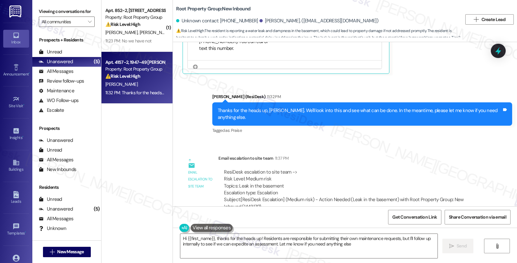
type textarea "Hi {{first_name}}, thanks for the heads up! Residents are responsible for submi…"
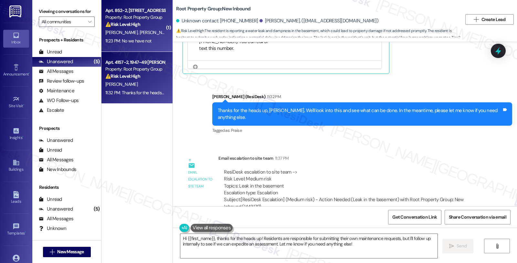
click at [152, 42] on div "11:23 PM: No we have not 11:23 PM: No we have not" at bounding box center [135, 41] width 61 height 8
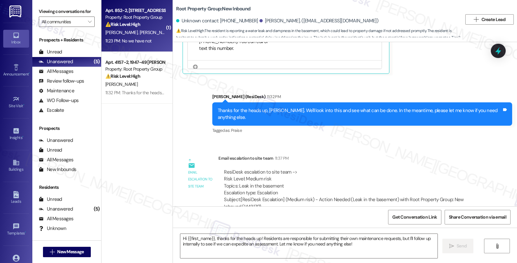
type textarea "Fetching suggested responses. Please feel free to read through the conversation…"
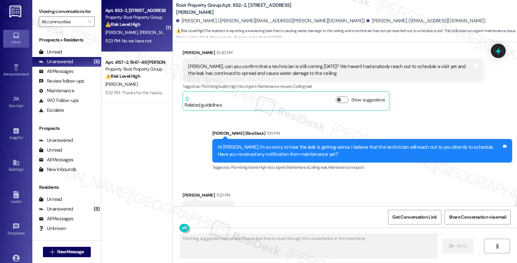
scroll to position [1308, 0]
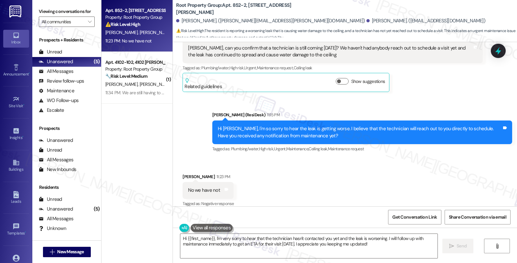
click at [334, 198] on div "Received via SMS Maude Tarbox 11:23 PM No we have not Tags and notes Tagged as:…" at bounding box center [345, 185] width 344 height 55
click at [437, 106] on div "Sent via SMS Sarah (ResiDesk) 11:15 PM Hi Michael, I'm so sorry to hear the lea…" at bounding box center [363, 132] width 310 height 52
click at [180, 238] on textarea "Hi {{first_name}}, I'm very sorry to hear that the technician hasn't contacted …" at bounding box center [308, 246] width 257 height 24
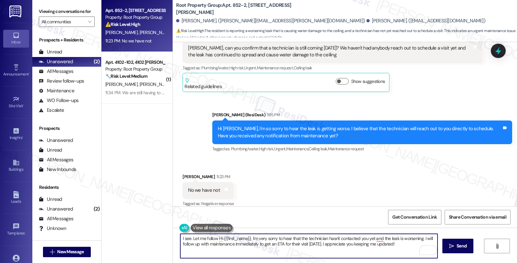
click at [213, 238] on textarea "I see. Let me follow Hi {{first_name}}, I'm very sorry to hear that the technic…" at bounding box center [308, 246] width 257 height 24
click at [246, 238] on textarea "I see. Let me follow up for you and wiklkl Hi {{first_name}}, I'm very sorry to…" at bounding box center [308, 246] width 257 height 24
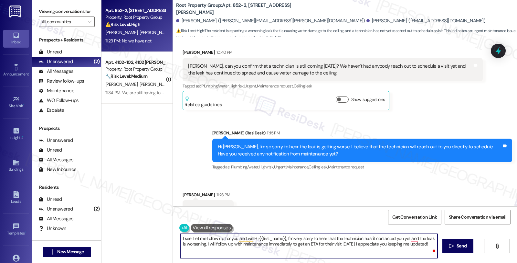
scroll to position [1272, 0]
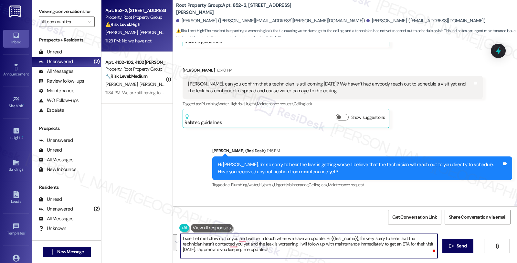
drag, startPoint x: 321, startPoint y: 238, endPoint x: 328, endPoint y: 252, distance: 15.6
click at [328, 252] on textarea "I see. Let me follow up for you and will be in touch when we have an update. Hi…" at bounding box center [308, 246] width 257 height 24
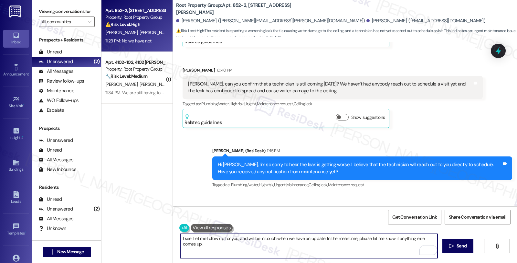
type textarea "I see. Let me follow up for you, and will be in touch when we have an update. I…"
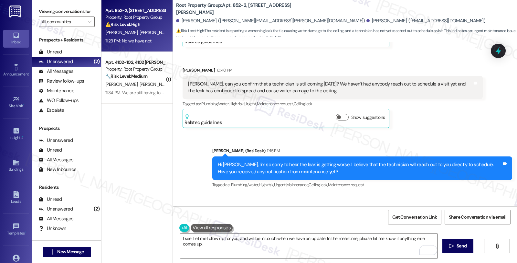
click at [386, 249] on textarea "I see. Let me follow up for you, and will be in touch when we have an update. I…" at bounding box center [308, 246] width 257 height 24
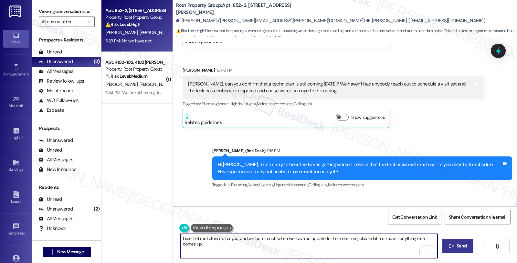
click at [465, 246] on span "Send" at bounding box center [462, 245] width 10 height 7
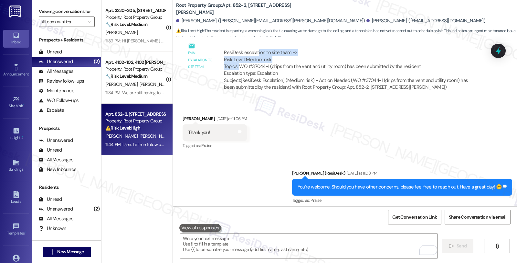
scroll to position [800, 0]
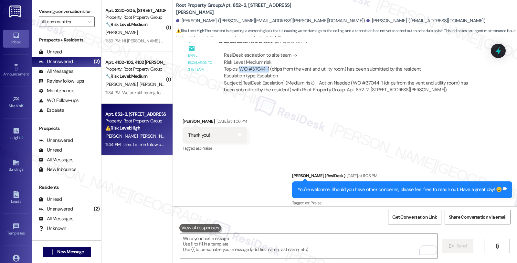
drag, startPoint x: 236, startPoint y: 49, endPoint x: 264, endPoint y: 60, distance: 29.7
click at [264, 60] on div "ResiDesk escalation to site team -> Risk Level: Medium risk Topics: WO #37044-1…" at bounding box center [350, 66] width 253 height 28
copy div "WO #37044-1"
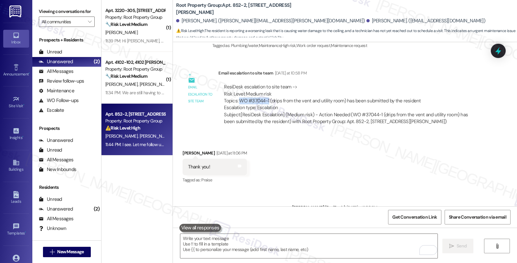
scroll to position [764, 0]
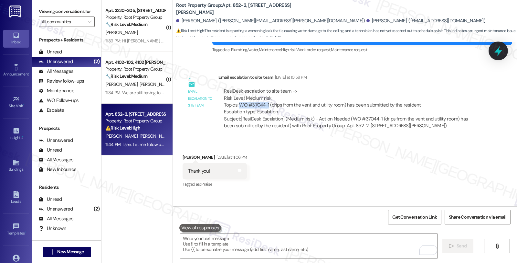
click at [502, 51] on icon at bounding box center [499, 51] width 8 height 10
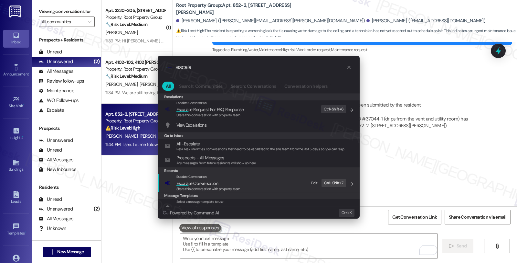
type input "escala"
click at [207, 183] on span "Escala te Conversation" at bounding box center [198, 183] width 42 height 6
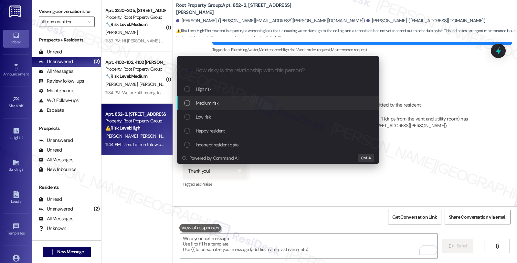
click at [202, 104] on span "Medium risk" at bounding box center [207, 102] width 23 height 7
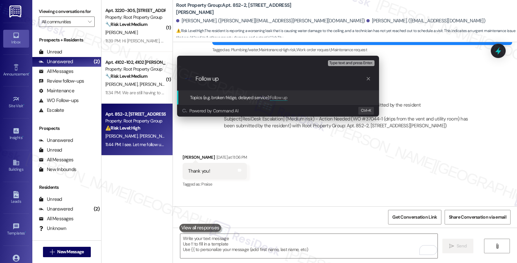
paste input "WO #37044-1"
click at [256, 80] on input "Follow up WO #37044-1 - wants to know if maintance t" at bounding box center [281, 78] width 170 height 7
type input "Follow up WO #37044-1"
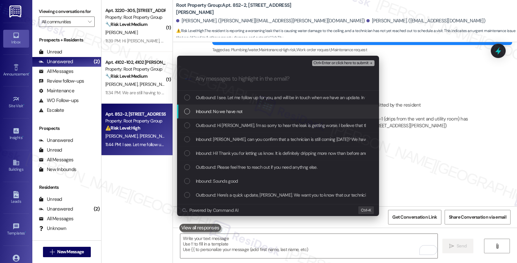
drag, startPoint x: 232, startPoint y: 111, endPoint x: 232, endPoint y: 124, distance: 13.6
click at [232, 110] on span "Inbound: No we have not" at bounding box center [219, 111] width 47 height 7
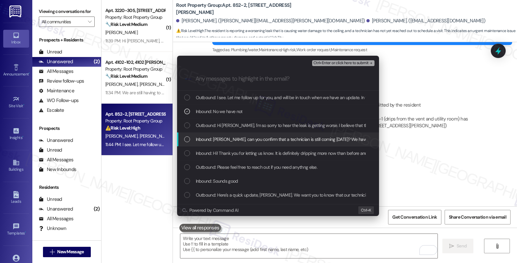
click at [231, 137] on span "Inbound: Sarah, can you confirm that a technician is still coming today? We hav…" at bounding box center [400, 139] width 409 height 7
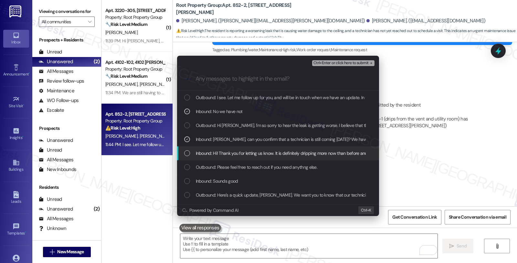
click at [235, 154] on span "Inbound: Hi! Thank you for letting us know. It is definitely dripping more now …" at bounding box center [379, 152] width 367 height 7
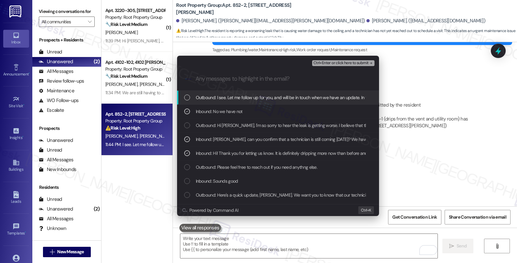
click at [342, 63] on span "Ctrl+Enter or click here to submit" at bounding box center [341, 63] width 55 height 5
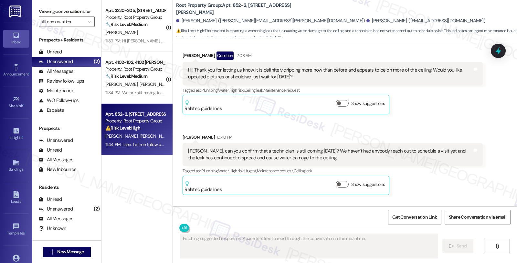
scroll to position [1308, 0]
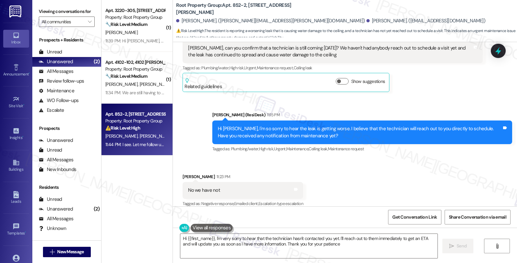
type textarea "Hi {{first_name}}, I'm very sorry to hear that the technician hasn't contacted …"
click at [434, 166] on div "Received via SMS [PERSON_NAME] 11:23 PM No we have not Tags and notes Tagged as…" at bounding box center [345, 185] width 344 height 55
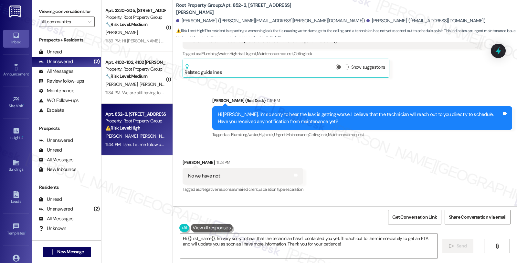
scroll to position [1362, 0]
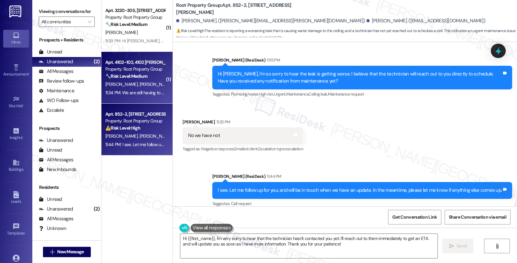
click at [147, 86] on div "[PERSON_NAME] [PERSON_NAME]" at bounding box center [135, 84] width 61 height 8
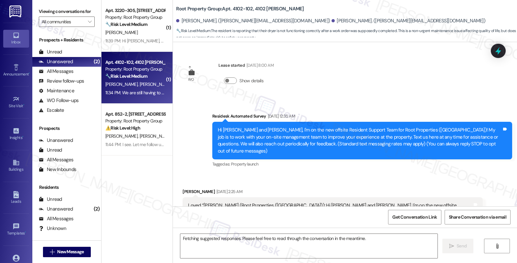
scroll to position [1864, 0]
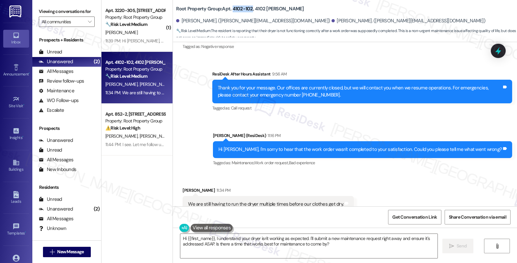
drag, startPoint x: 228, startPoint y: 8, endPoint x: 247, endPoint y: 10, distance: 18.8
click at [247, 10] on b "Root Property Group: Apt. 4102-102, [STREET_ADDRESS][PERSON_NAME]" at bounding box center [240, 8] width 128 height 7
copy b "4102-102"
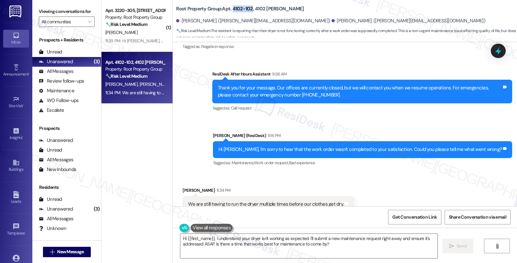
copy b "4102-102"
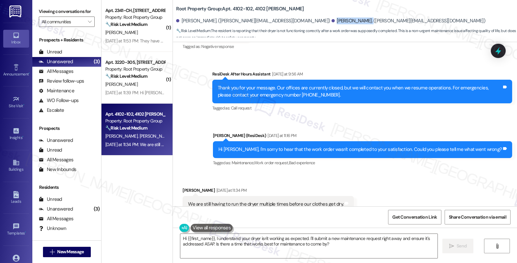
drag, startPoint x: 265, startPoint y: 21, endPoint x: 298, endPoint y: 22, distance: 33.6
click at [332, 22] on div "[PERSON_NAME]. ([PERSON_NAME][EMAIL_ADDRESS][DOMAIN_NAME])" at bounding box center [409, 20] width 154 height 7
copy div "[PERSON_NAME]"
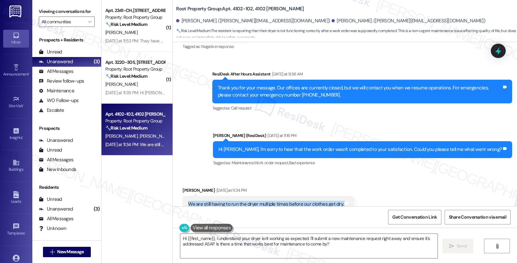
drag, startPoint x: 184, startPoint y: 182, endPoint x: 359, endPoint y: 182, distance: 175.6
click at [359, 182] on div "Received via SMS [PERSON_NAME] [DATE] at 11:34 PM We are still having to run th…" at bounding box center [345, 199] width 344 height 55
copy div "We are still having to run the dryer multiple times before our clothes get dry.…"
click at [183, 187] on div "[PERSON_NAME] [DATE] at 11:34 PM" at bounding box center [268, 191] width 171 height 9
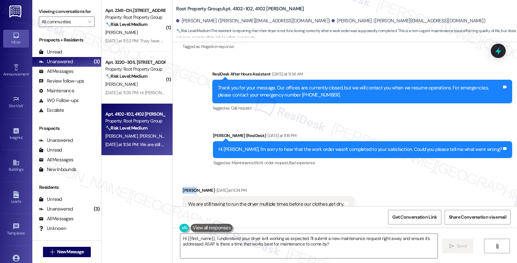
copy div "Dhara"
drag, startPoint x: 183, startPoint y: 237, endPoint x: 209, endPoint y: 237, distance: 25.9
click at [209, 237] on textarea "Hi {{first_name}}, I understand your dryer isn't working as expected. I'll subm…" at bounding box center [308, 246] width 257 height 24
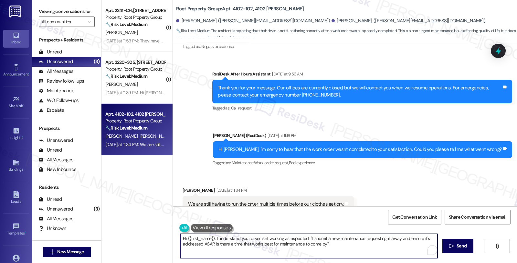
paste textarea "Dhara"
click at [202, 238] on textarea "Hi [PERSON_NAME], I understand your dryer isn't working as expected. I'll submi…" at bounding box center [308, 246] width 257 height 24
drag, startPoint x: 304, startPoint y: 238, endPoint x: 356, endPoint y: 241, distance: 51.5
click at [356, 241] on textarea "Hi [PERSON_NAME], I'm sorry to hear that your dryer isn't working as expected. …" at bounding box center [308, 246] width 257 height 24
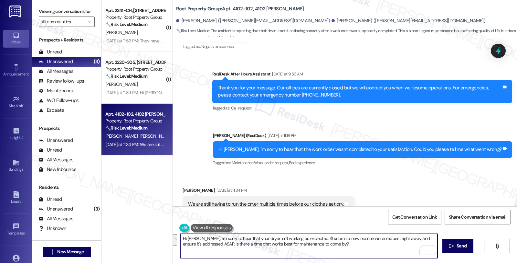
paste textarea "About how long have you noticed the dryer needing multiple cycles"
type textarea "Hi [PERSON_NAME], I'm sorry to hear that your dryer isn't working as expected. …"
click at [305, 237] on textarea "Hi [PERSON_NAME], I'm sorry to hear that your dryer isn't working as expected. …" at bounding box center [308, 246] width 257 height 24
click at [358, 238] on textarea "Hi [PERSON_NAME], I'm sorry to hear that your dryer isn't working as expected. …" at bounding box center [308, 246] width 257 height 24
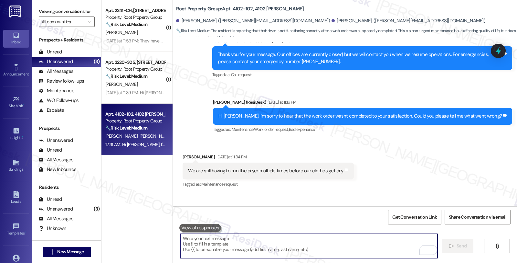
scroll to position [1909, 0]
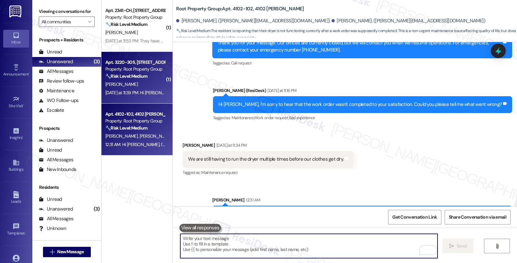
click at [149, 81] on div "[PERSON_NAME]" at bounding box center [135, 84] width 61 height 8
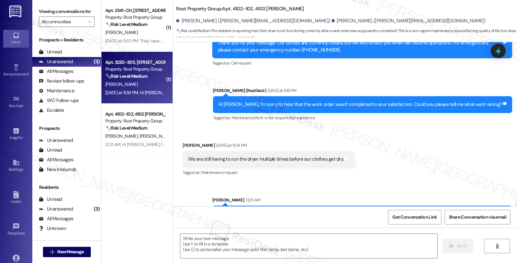
type textarea "Fetching suggested responses. Please feel free to read through the conversation…"
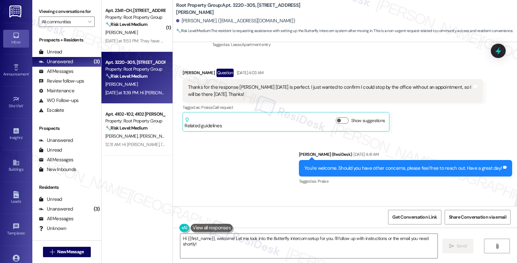
scroll to position [293, 0]
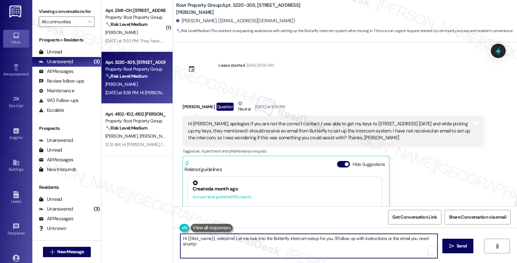
click at [331, 237] on textarea "Hi {{first_name}}, welcome! Let me look into the Butterfly intercom setup for y…" at bounding box center [308, 246] width 257 height 24
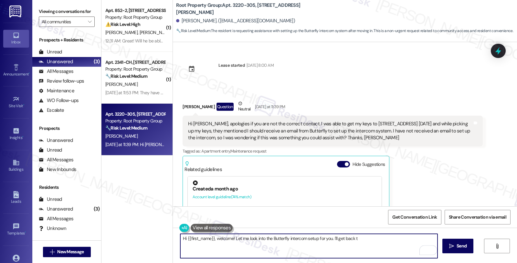
type textarea "Hi {{first_name}}, welcome! Let me look into the Butterfly intercom setup for y…"
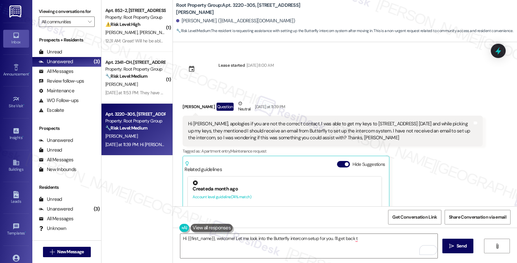
click at [411, 158] on div "[PERSON_NAME] Question Neutral [DATE] at 11:39 PM Hi [PERSON_NAME], apologies i…" at bounding box center [333, 190] width 300 height 180
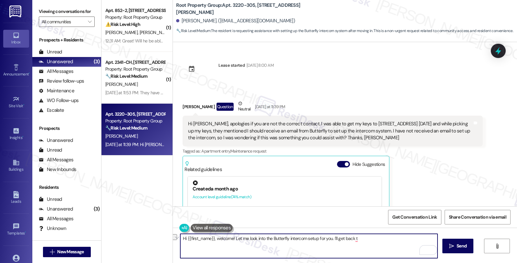
drag, startPoint x: 230, startPoint y: 238, endPoint x: 369, endPoint y: 238, distance: 138.4
click at [369, 238] on textarea "Hi {{first_name}}, welcome! Let me look into the Butterfly intercom setup for y…" at bounding box center [308, 246] width 257 height 24
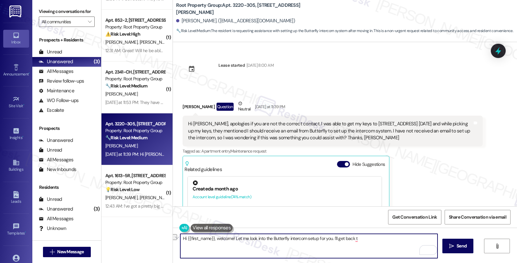
scroll to position [364, 0]
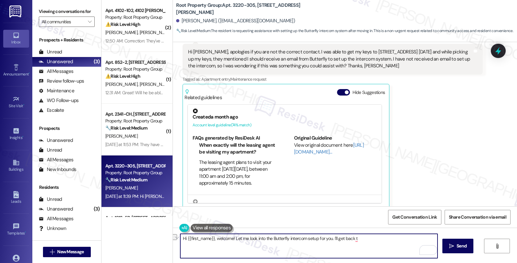
scroll to position [42, 0]
